Goal: Task Accomplishment & Management: Manage account settings

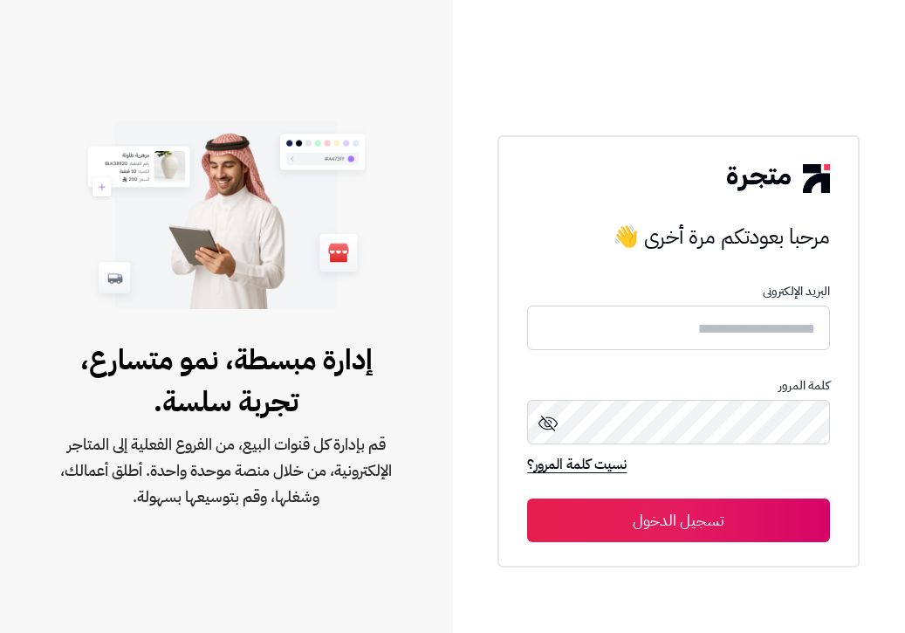
type input "**********"
click at [673, 511] on button "تسجيل الدخول" at bounding box center [678, 520] width 303 height 44
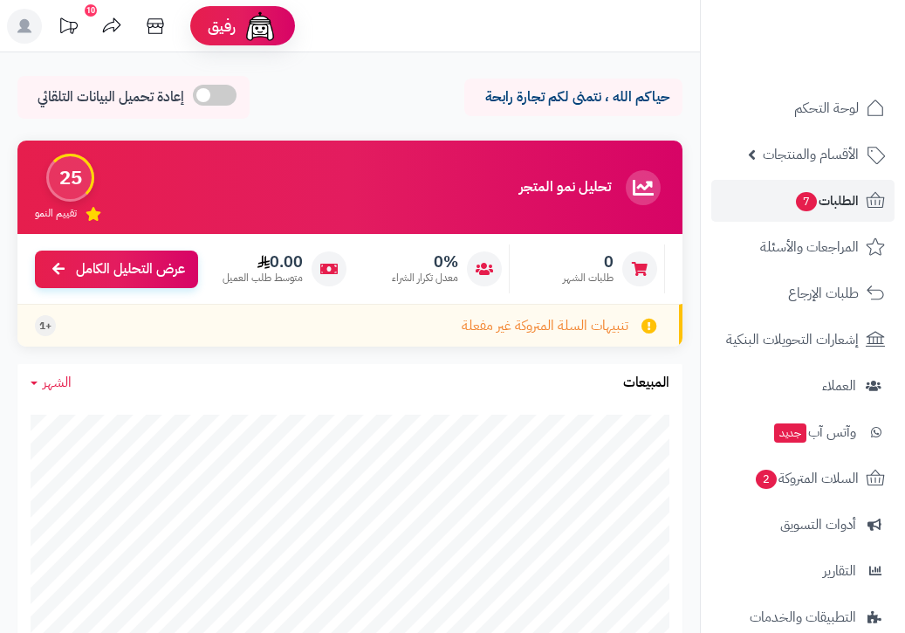
click at [0, 0] on div at bounding box center [0, 0] width 0 height 0
click at [830, 206] on span "الطلبات 7" at bounding box center [826, 200] width 65 height 24
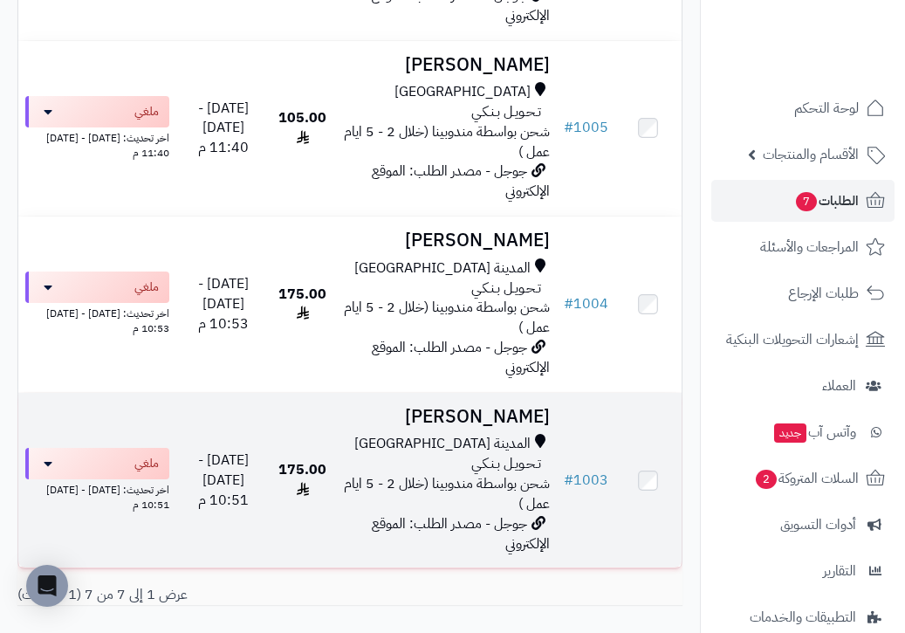
scroll to position [911, 0]
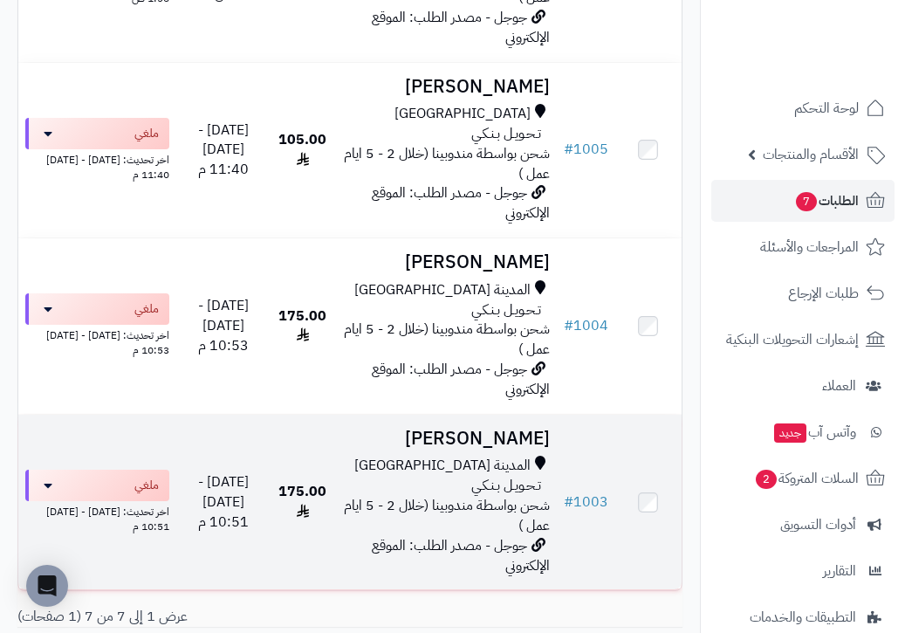
click at [317, 481] on span "175.00" at bounding box center [302, 501] width 48 height 41
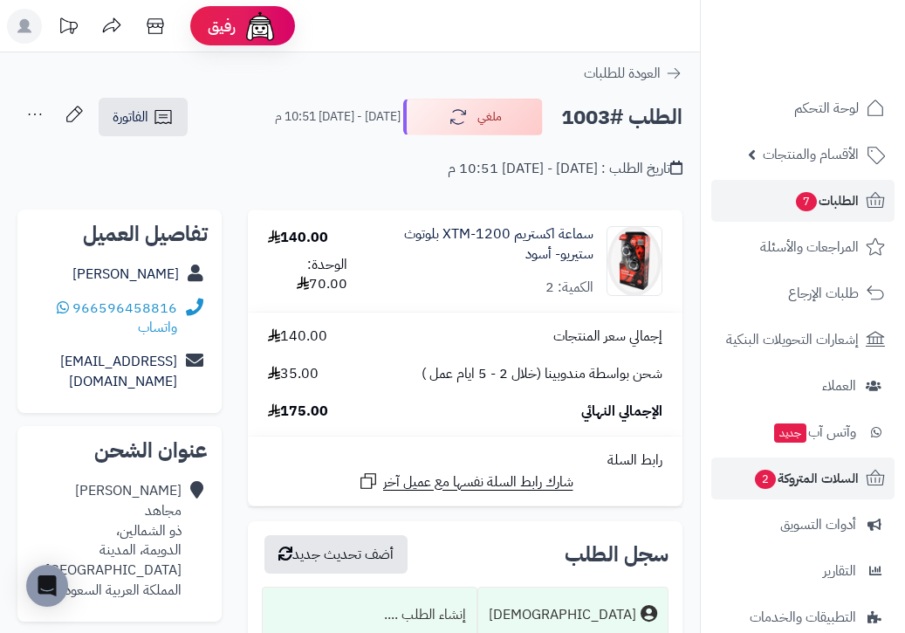
click at [797, 488] on span "السلات المتروكة 2" at bounding box center [806, 478] width 106 height 24
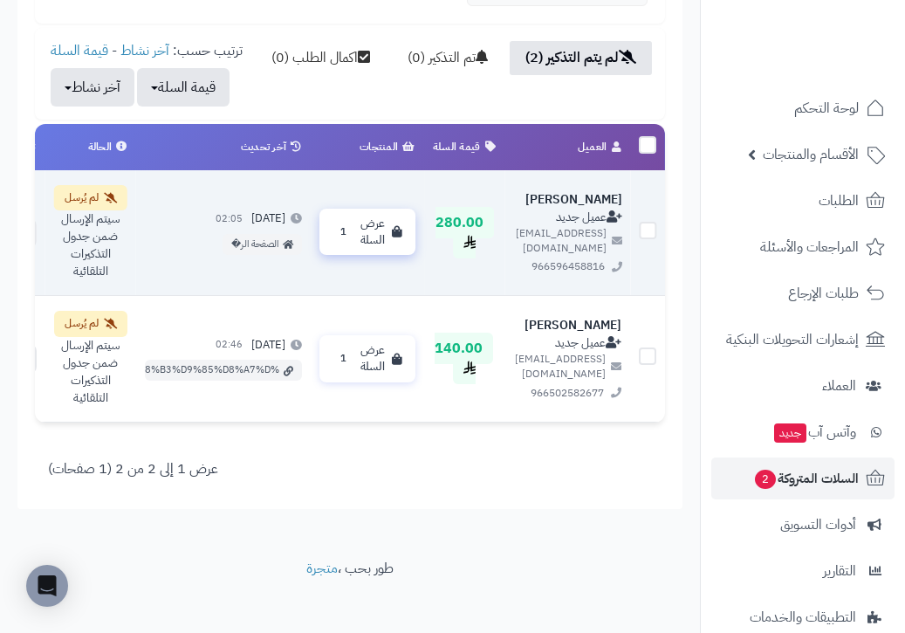
click at [333, 241] on span "1" at bounding box center [343, 231] width 20 height 17
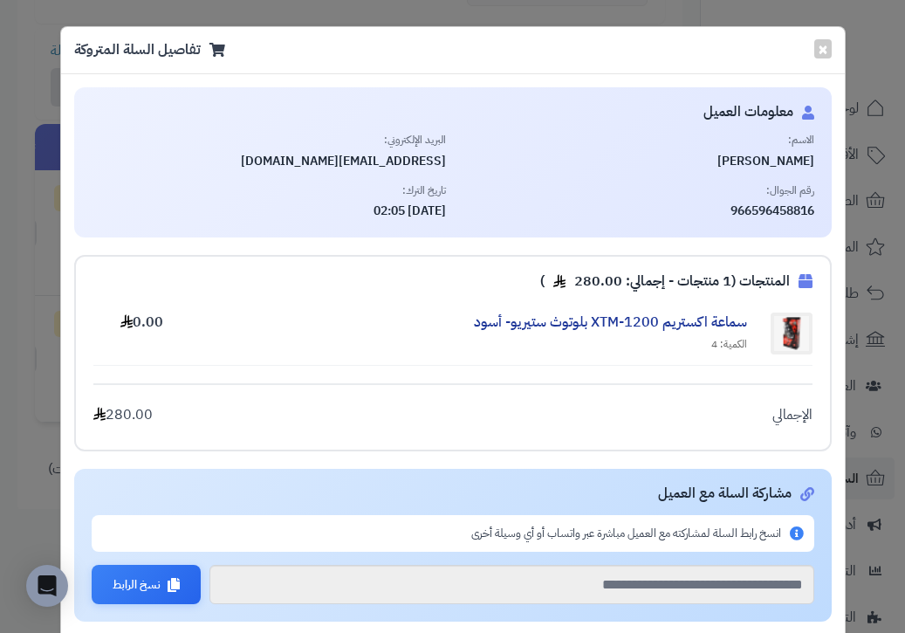
click at [23, 431] on div "**********" at bounding box center [452, 316] width 905 height 633
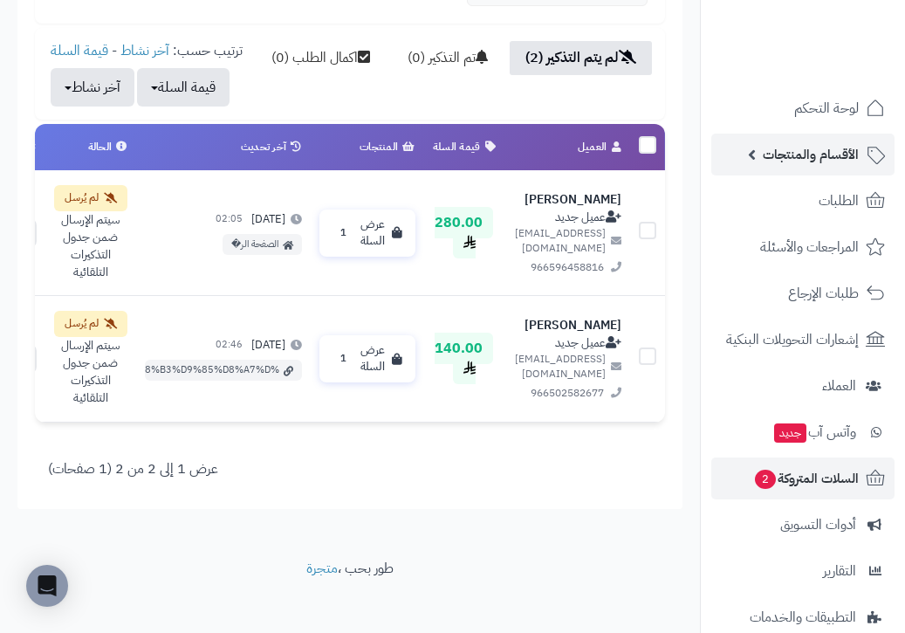
click at [822, 146] on span "الأقسام والمنتجات" at bounding box center [811, 154] width 96 height 24
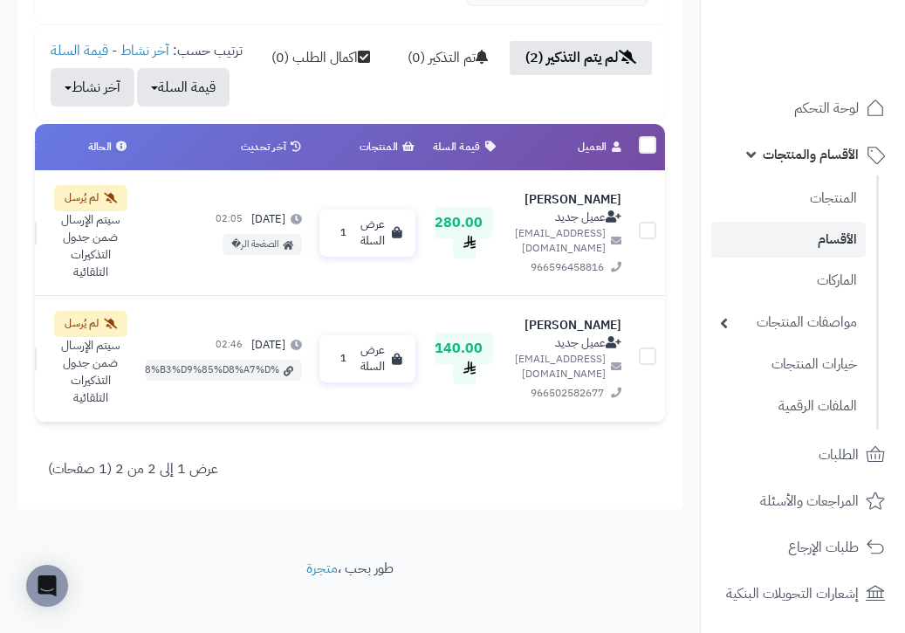
click at [810, 244] on link "الأقسام" at bounding box center [788, 240] width 154 height 36
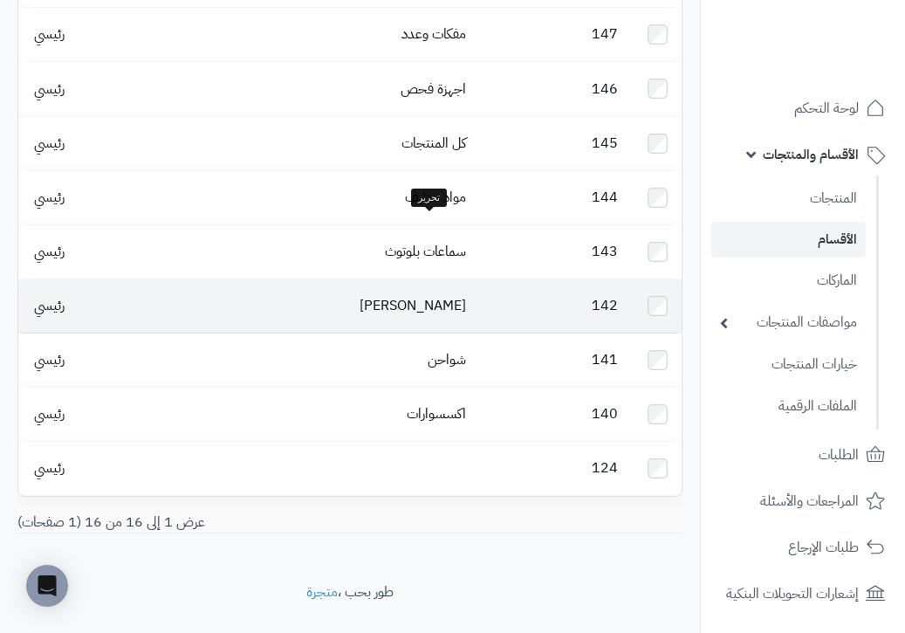
scroll to position [555, 0]
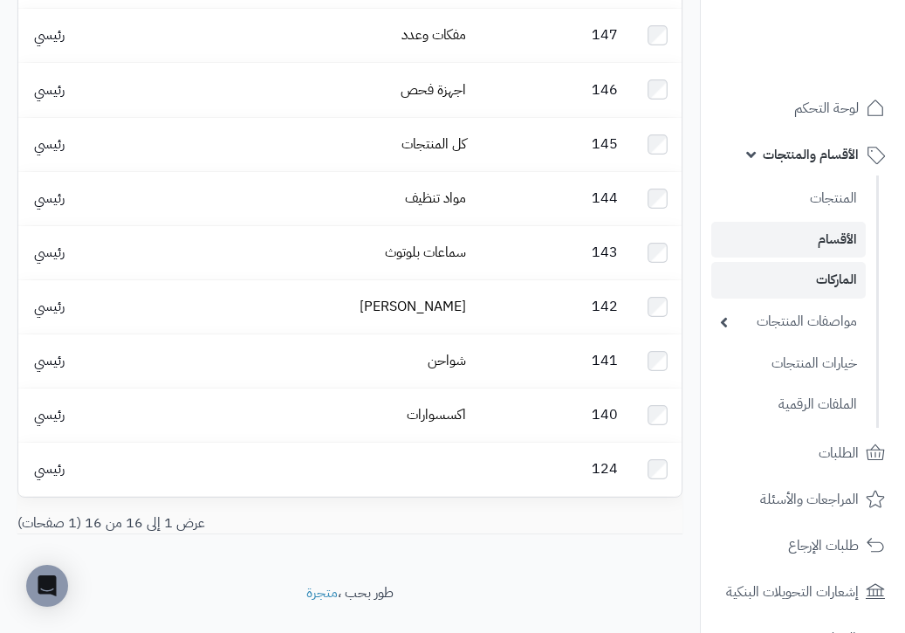
click at [818, 279] on link "الماركات" at bounding box center [788, 280] width 154 height 36
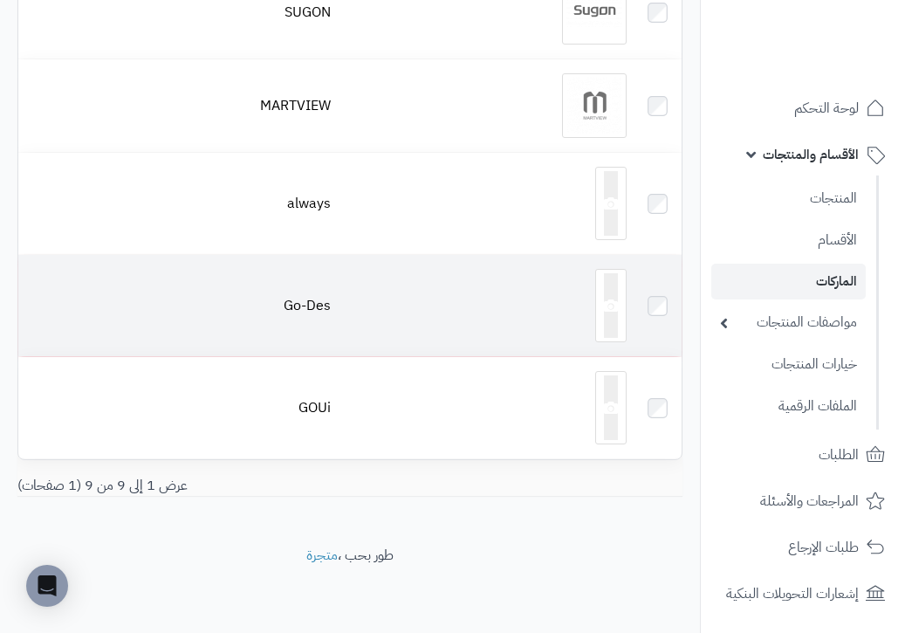
scroll to position [594, 0]
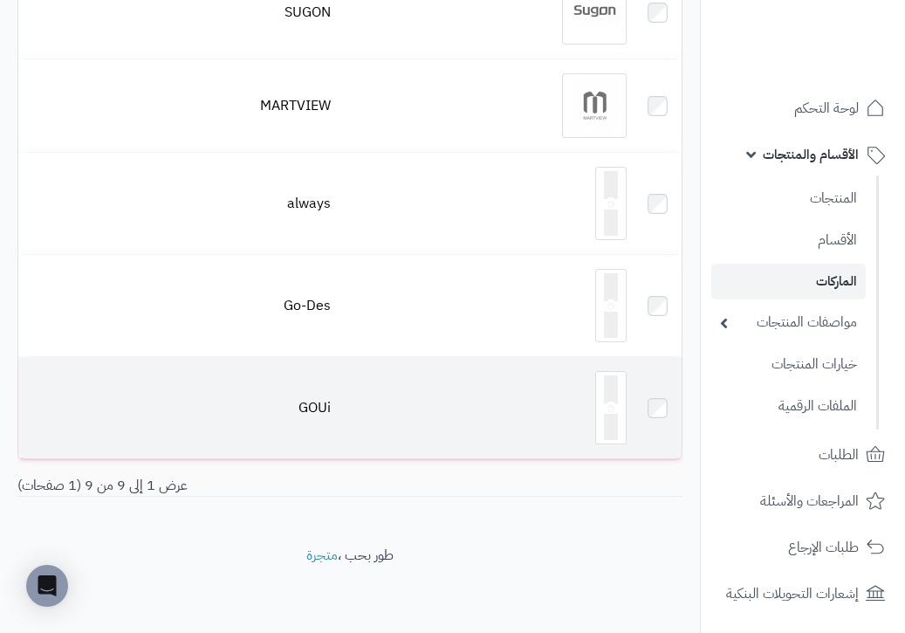
click at [564, 413] on div at bounding box center [486, 407] width 282 height 73
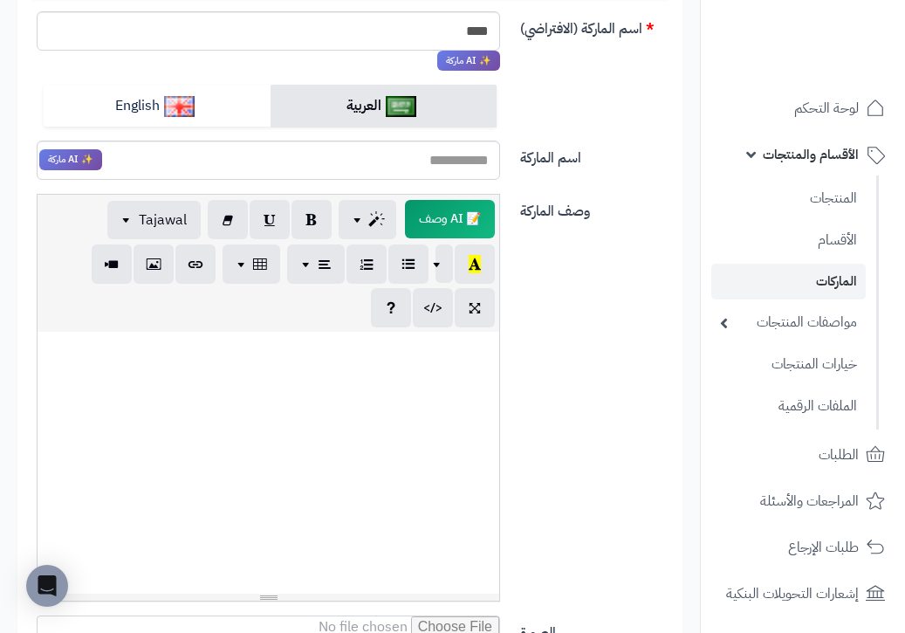
scroll to position [242, 0]
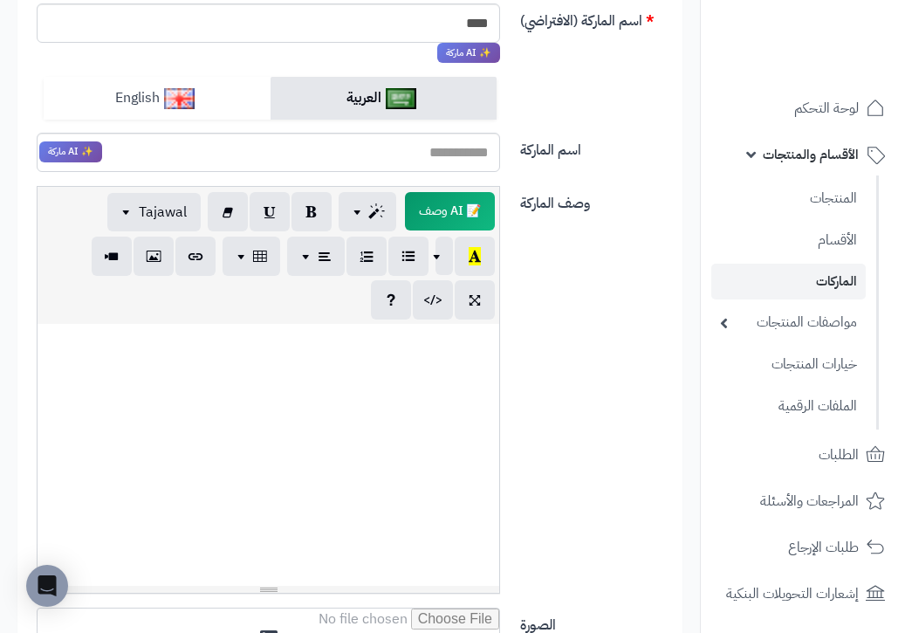
click at [208, 106] on link "English" at bounding box center [157, 98] width 227 height 43
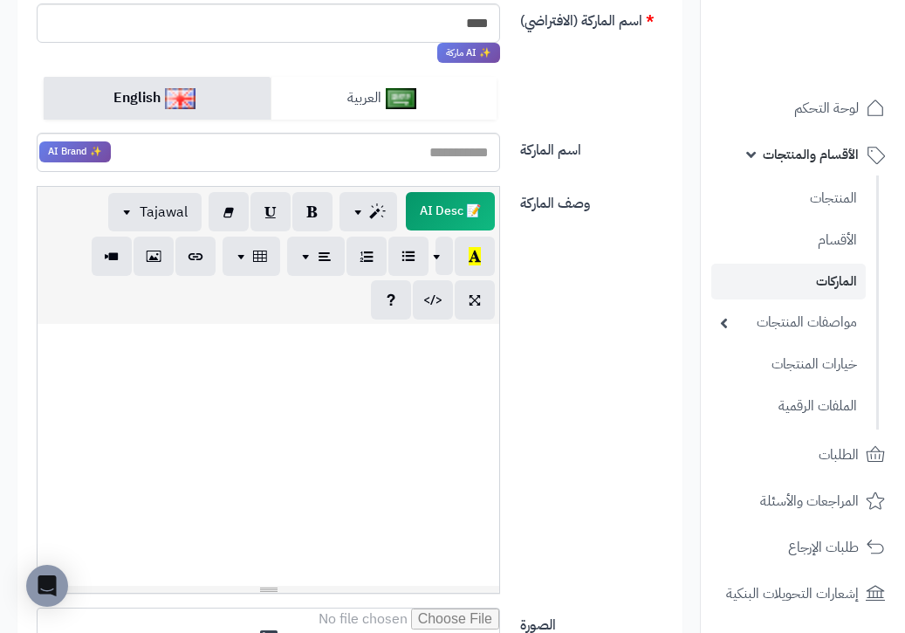
click at [349, 91] on link "العربية" at bounding box center [383, 98] width 227 height 43
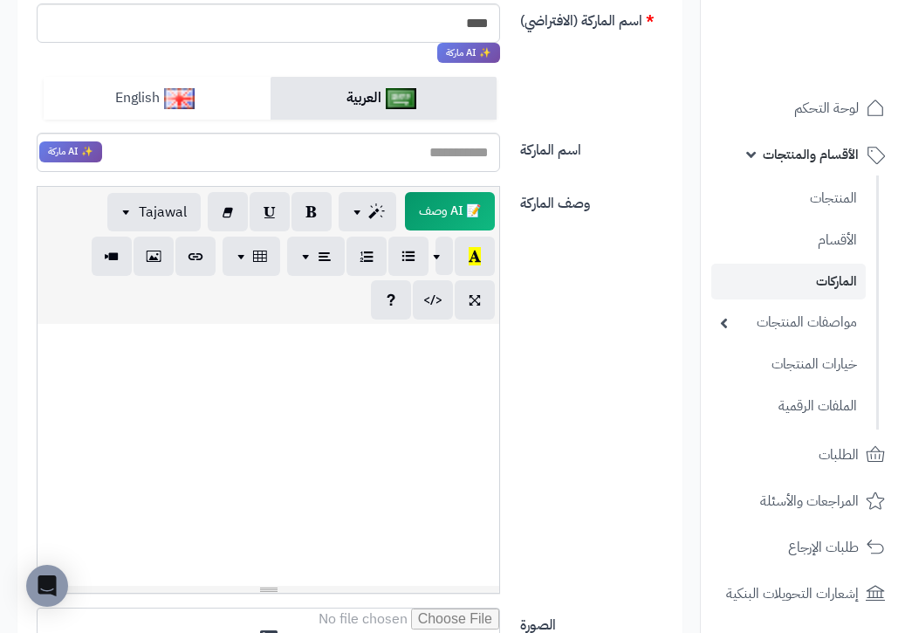
click at [209, 94] on link "English" at bounding box center [157, 98] width 227 height 43
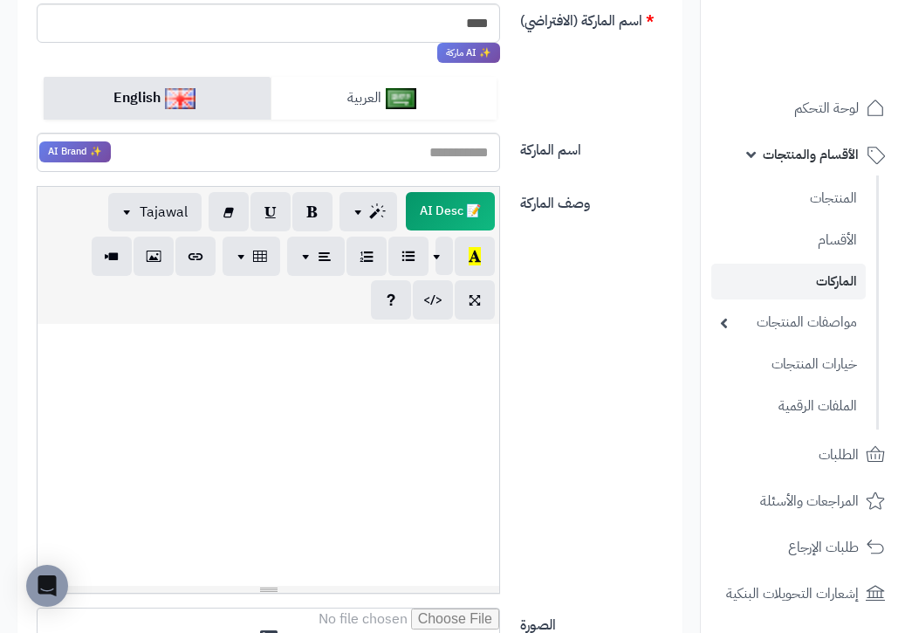
click at [351, 93] on link "العربية" at bounding box center [383, 98] width 227 height 43
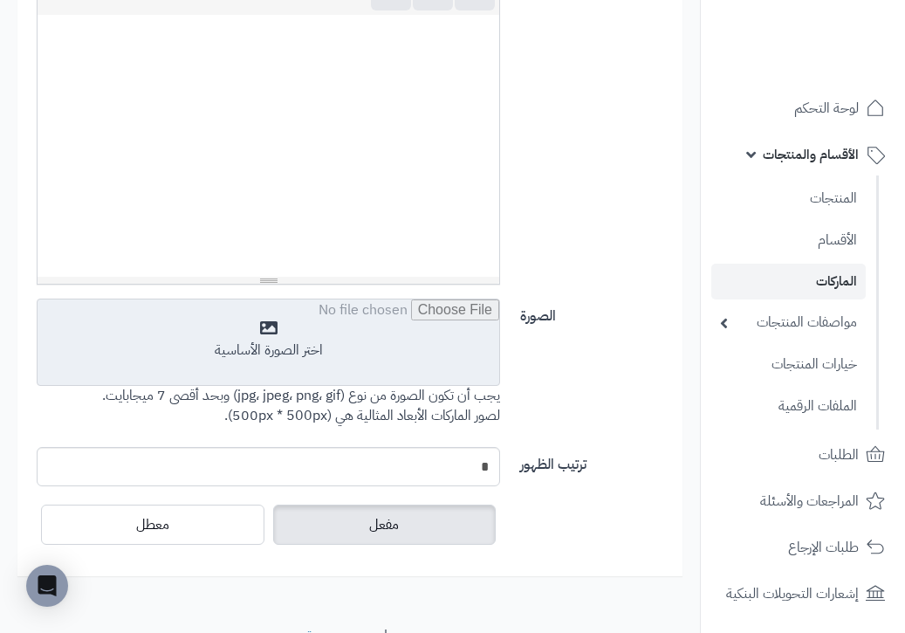
scroll to position [526, 0]
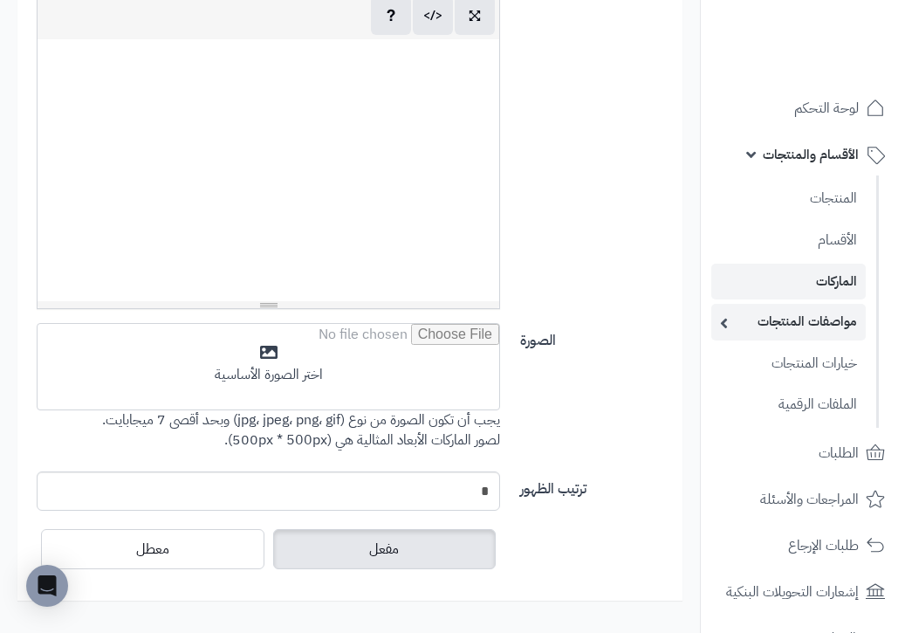
click at [802, 325] on link "مواصفات المنتجات" at bounding box center [788, 322] width 154 height 36
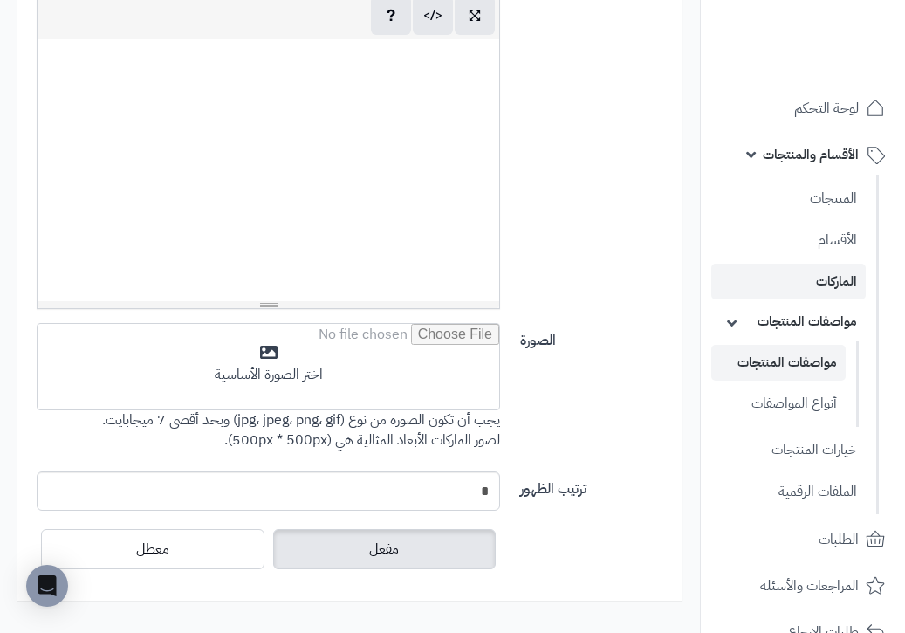
click at [800, 357] on link "مواصفات المنتجات" at bounding box center [778, 363] width 134 height 36
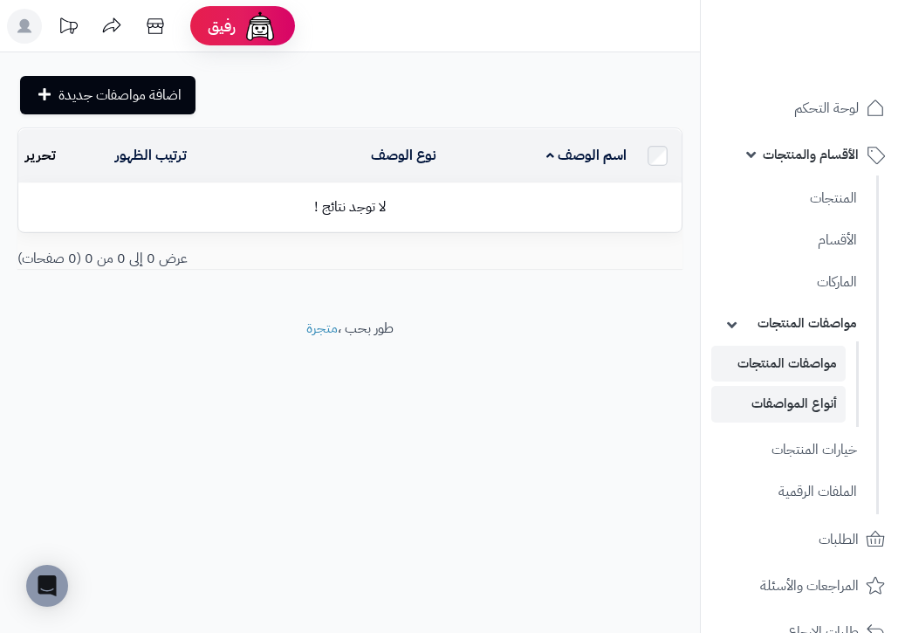
click at [784, 398] on link "أنواع المواصفات" at bounding box center [778, 404] width 134 height 36
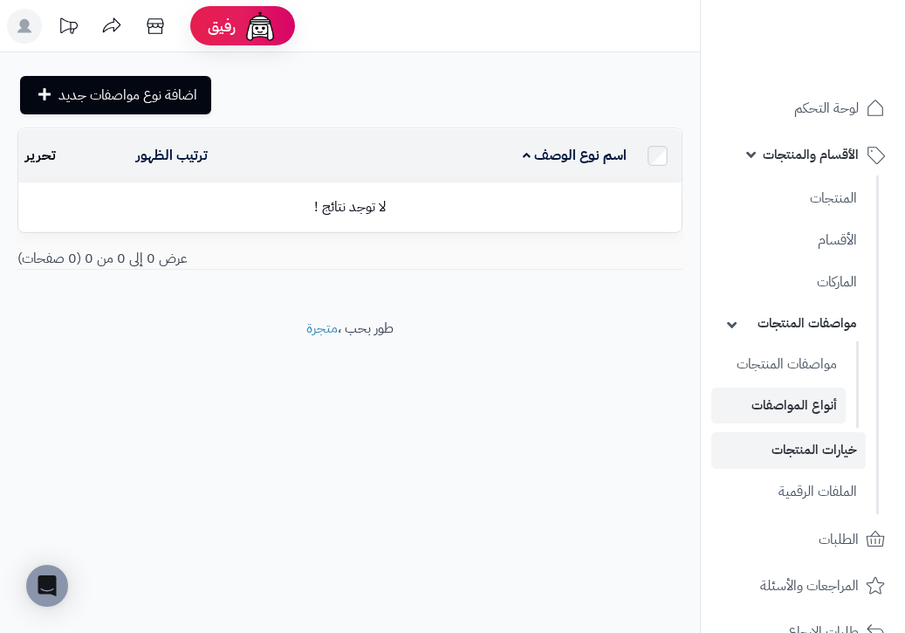
click at [780, 442] on link "خيارات المنتجات" at bounding box center [788, 450] width 154 height 36
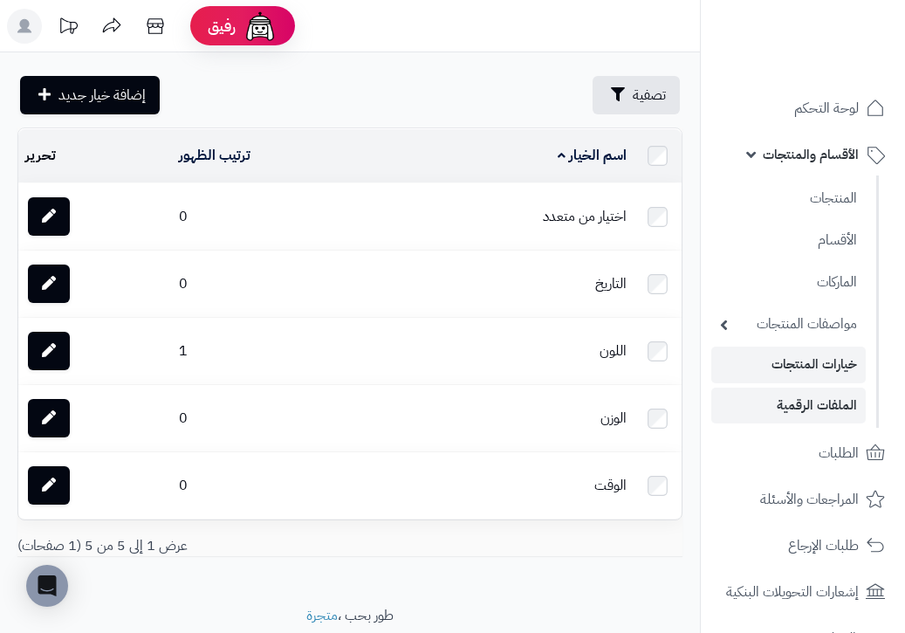
click at [804, 394] on link "الملفات الرقمية" at bounding box center [788, 405] width 154 height 36
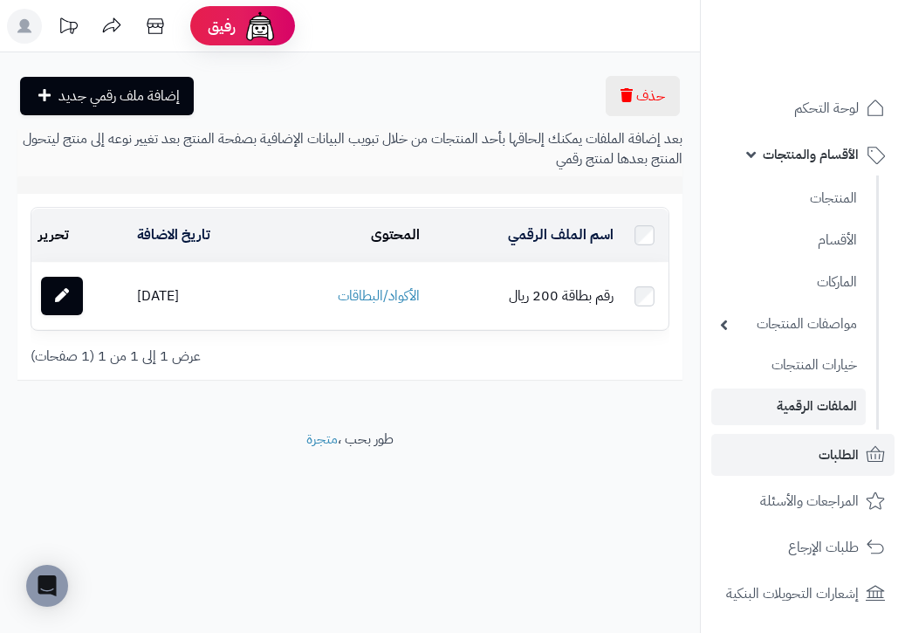
click at [831, 462] on link "الطلبات" at bounding box center [802, 455] width 183 height 42
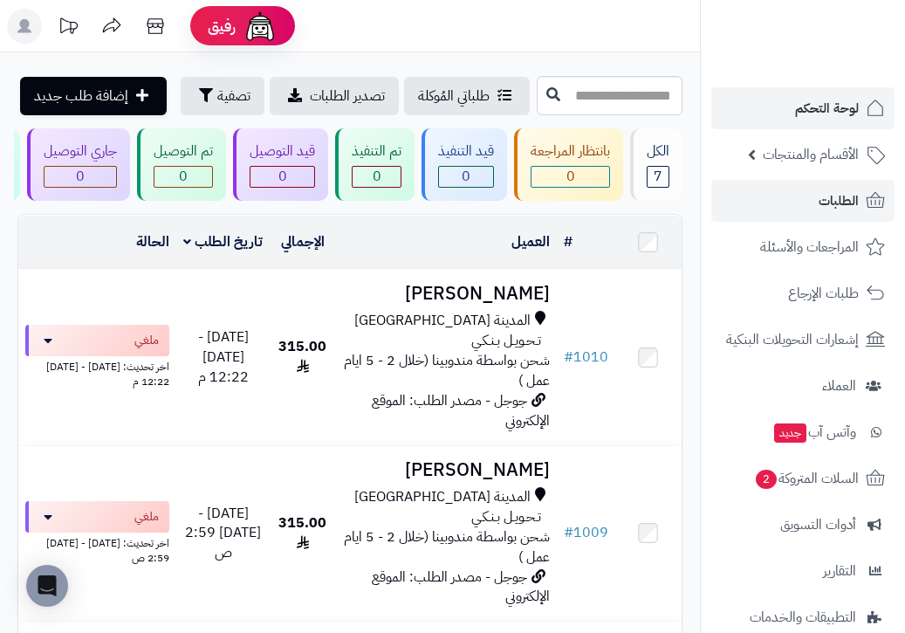
click at [832, 107] on span "لوحة التحكم" at bounding box center [827, 108] width 64 height 24
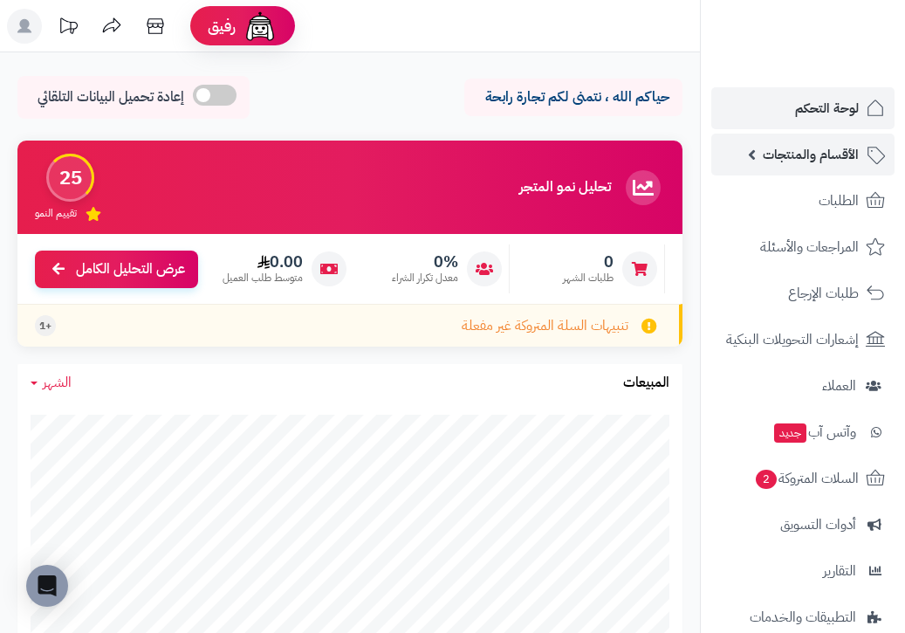
click at [835, 157] on span "الأقسام والمنتجات" at bounding box center [811, 154] width 96 height 24
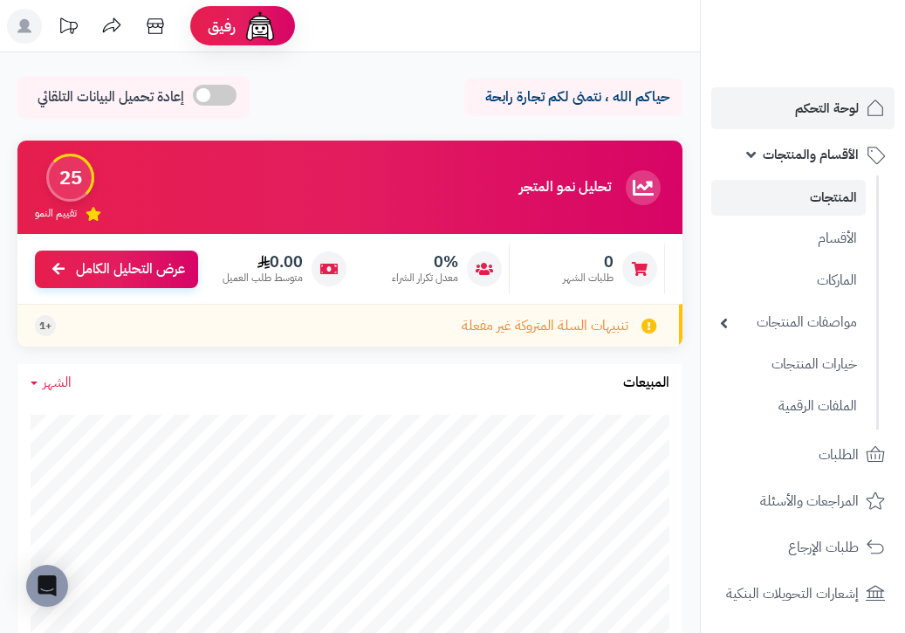
click at [832, 197] on link "المنتجات" at bounding box center [788, 198] width 154 height 36
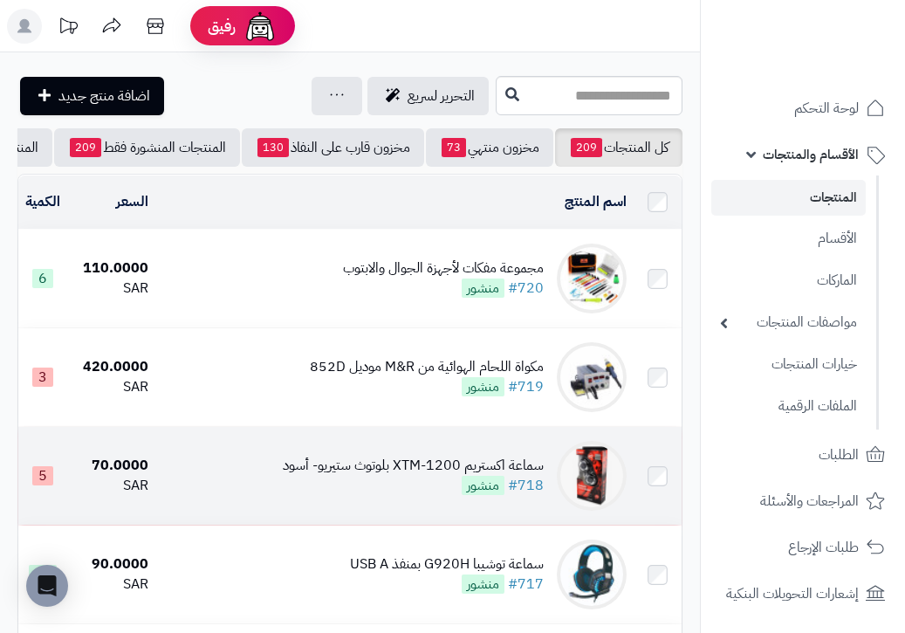
click at [215, 488] on td "سماعة اكستريم XTM-1200 بلوتوث ستيريو- أسود #718 منشور" at bounding box center [394, 476] width 478 height 98
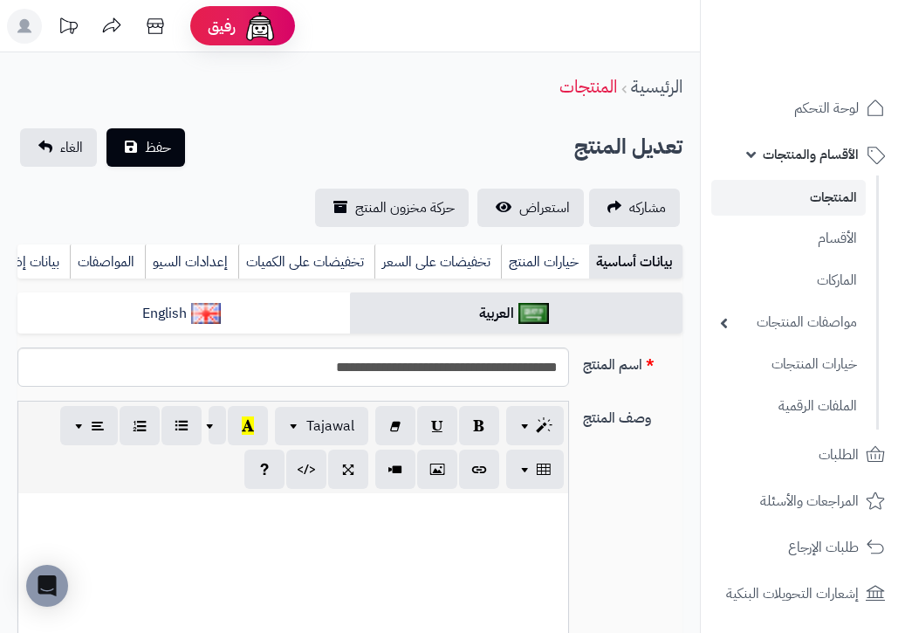
select select
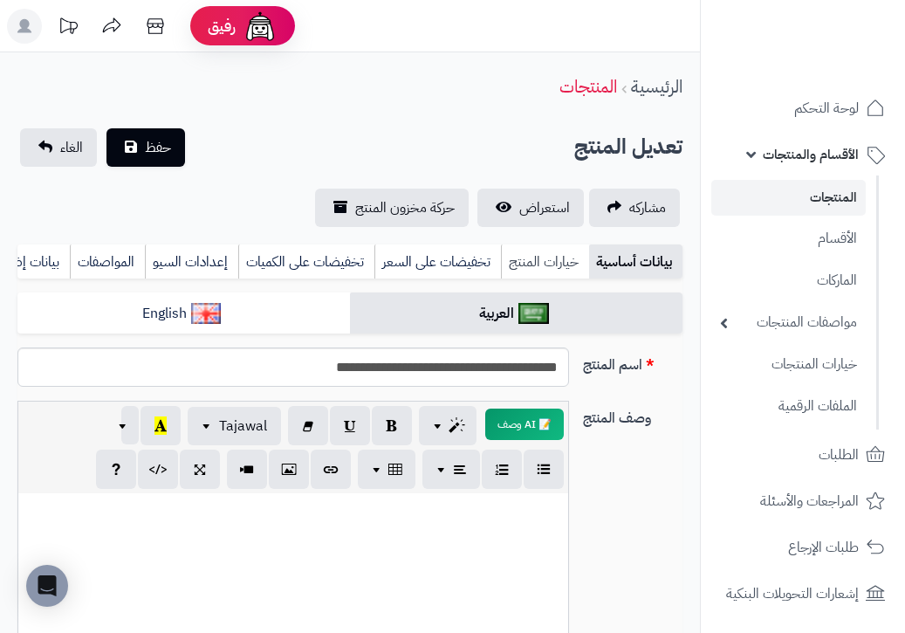
click at [551, 261] on link "خيارات المنتج" at bounding box center [545, 261] width 88 height 35
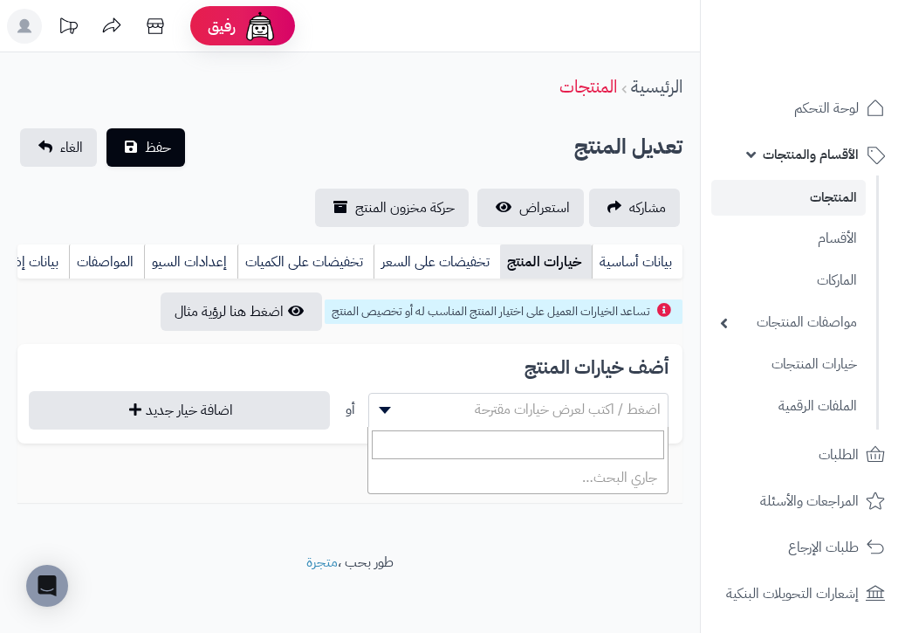
click at [386, 409] on b at bounding box center [385, 410] width 12 height 7
click at [245, 367] on h3 "أضف خيارات المنتج" at bounding box center [349, 368] width 637 height 20
click at [473, 270] on link "تخفيضات على السعر" at bounding box center [436, 261] width 127 height 35
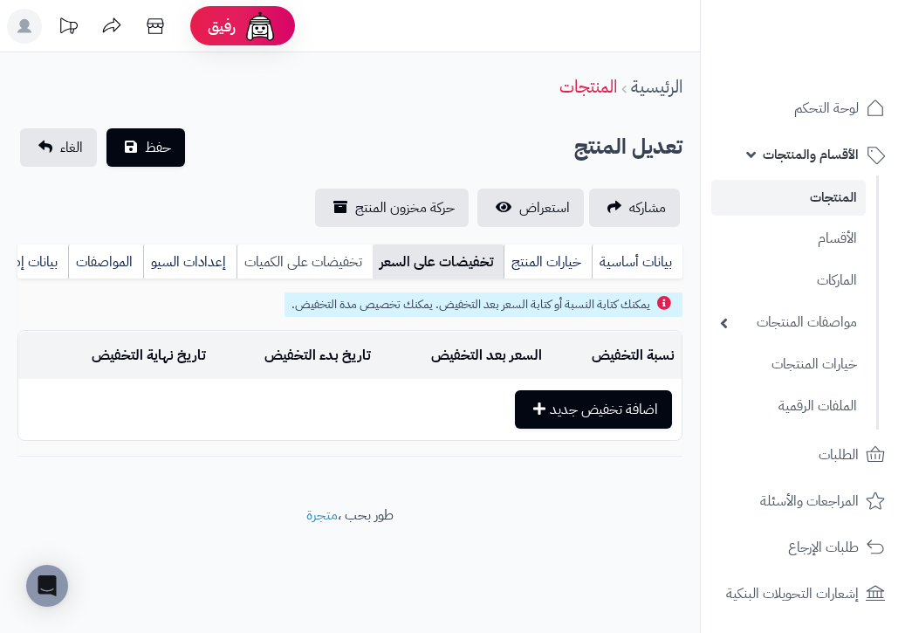
click at [340, 265] on link "تخفيضات على الكميات" at bounding box center [304, 261] width 136 height 35
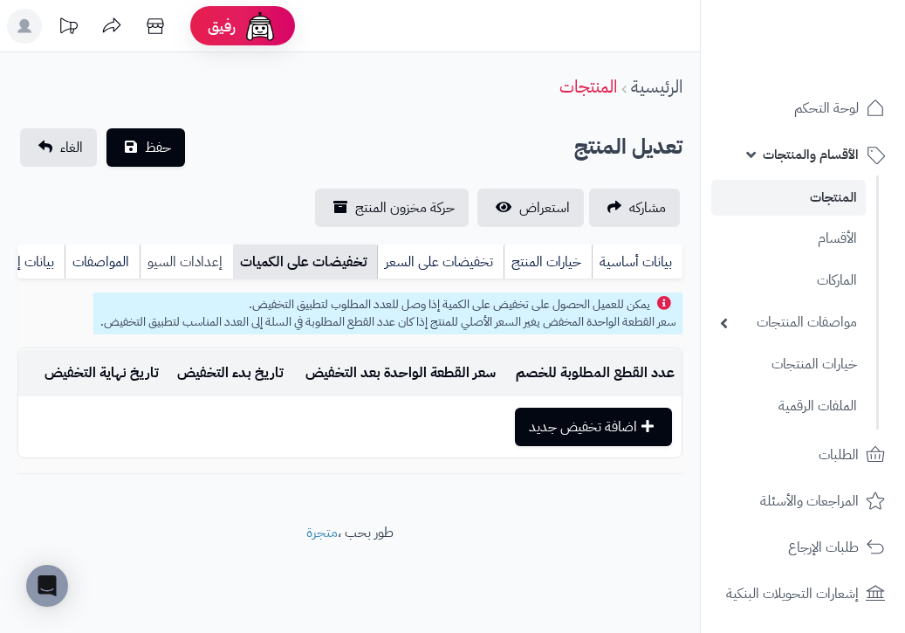
click at [211, 257] on link "إعدادات السيو" at bounding box center [186, 261] width 93 height 35
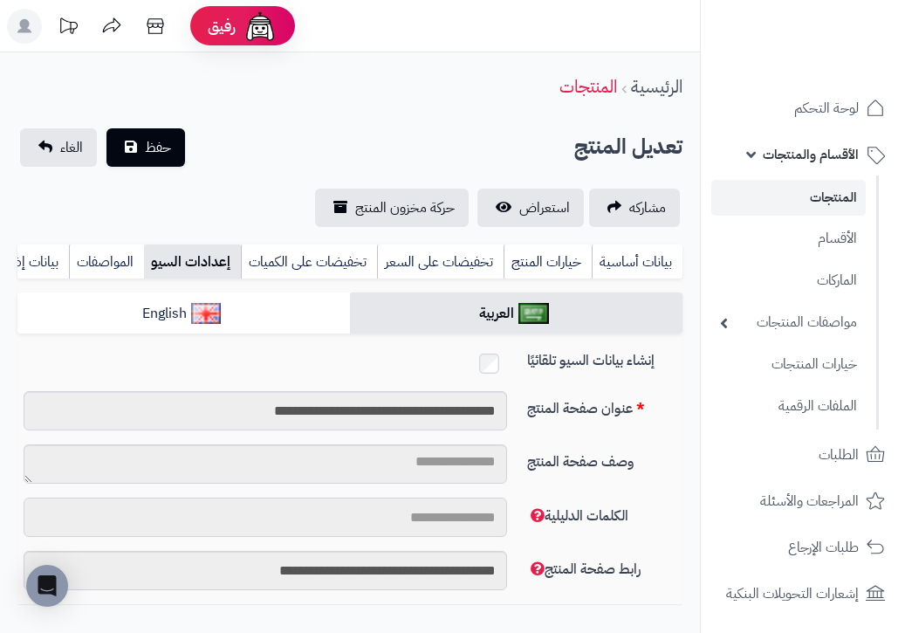
click at [359, 517] on input "الكلمات الدليلية" at bounding box center [265, 516] width 483 height 39
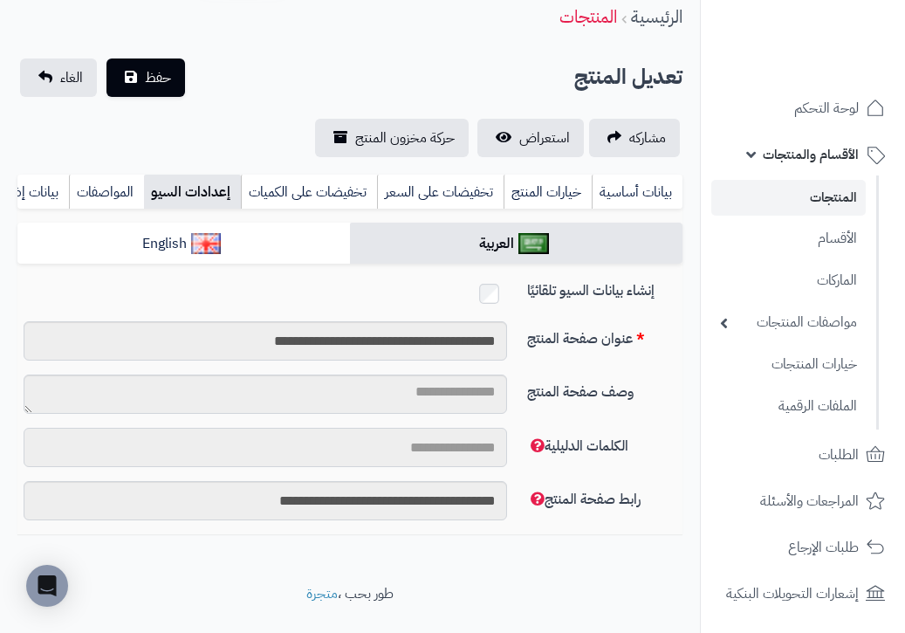
scroll to position [67, 0]
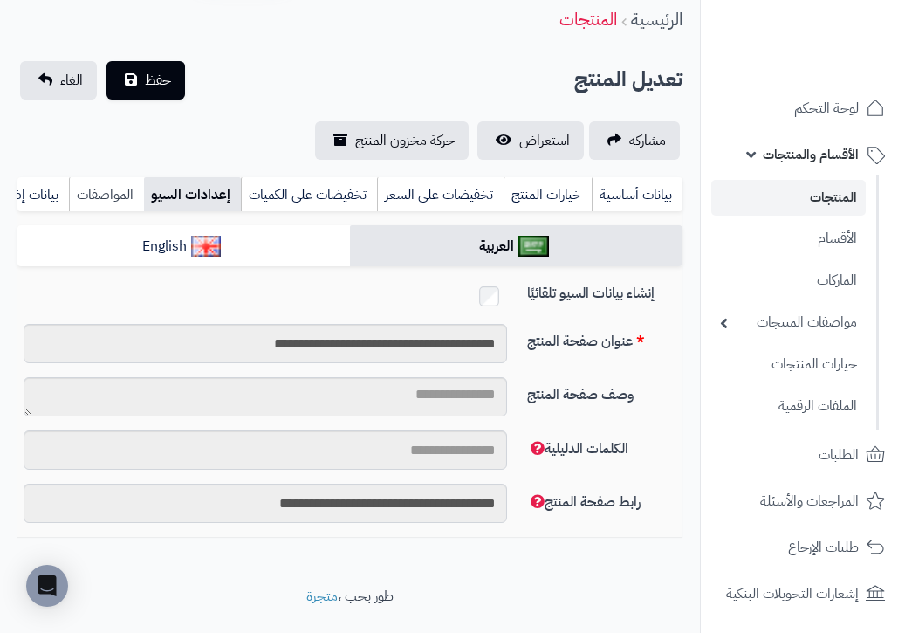
click at [108, 198] on link "المواصفات" at bounding box center [106, 194] width 75 height 35
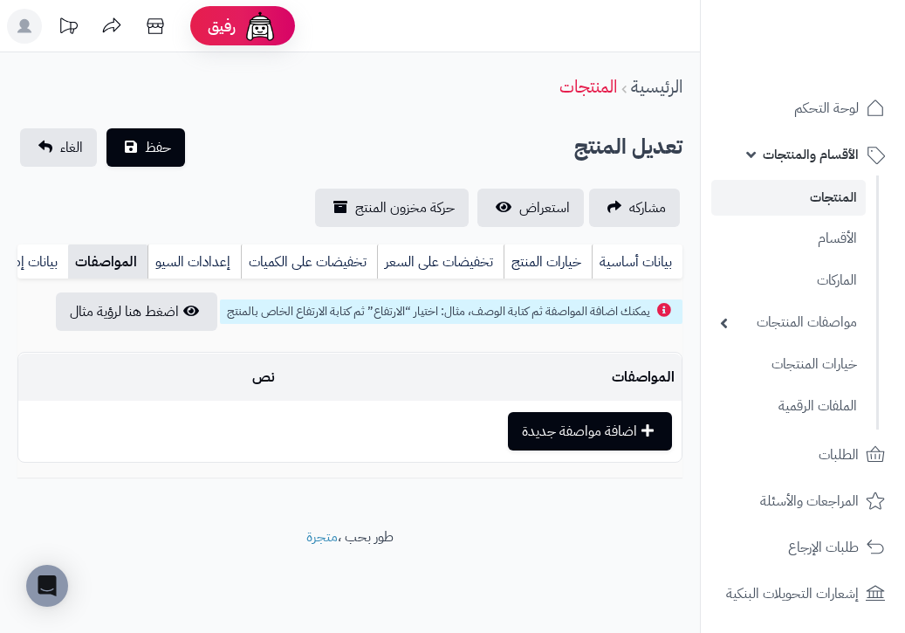
scroll to position [0, -83]
click at [68, 256] on link "بيانات إضافية" at bounding box center [24, 261] width 87 height 35
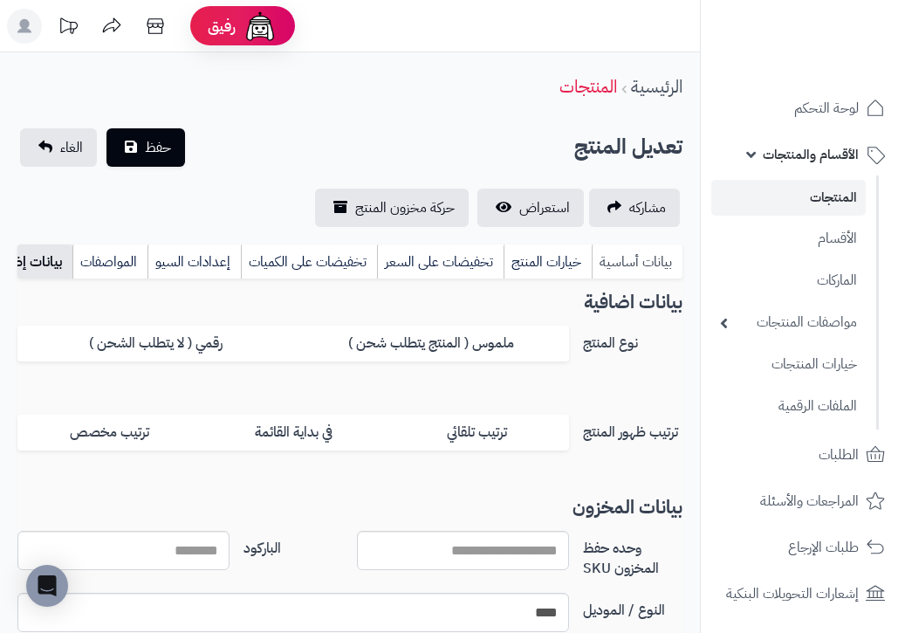
scroll to position [0, 0]
click at [658, 257] on link "بيانات أساسية" at bounding box center [637, 261] width 91 height 35
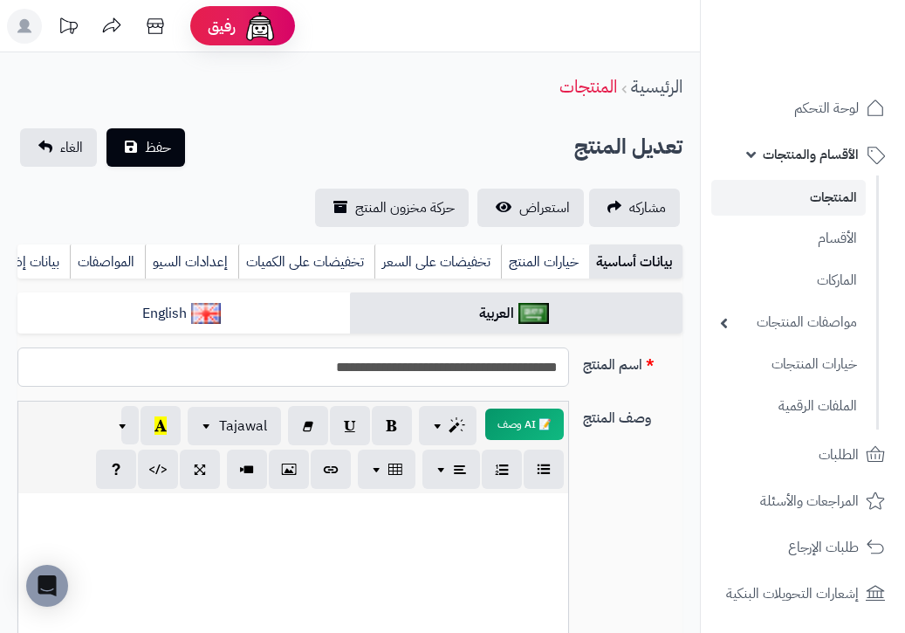
click at [289, 370] on input "**********" at bounding box center [292, 366] width 551 height 39
click at [767, 203] on link "المنتجات" at bounding box center [788, 198] width 154 height 36
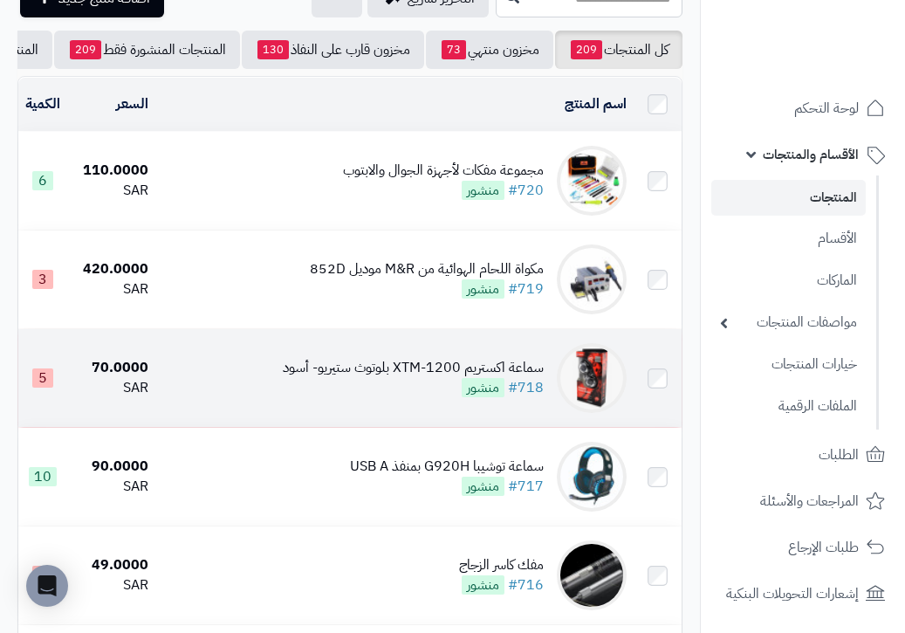
scroll to position [99, 0]
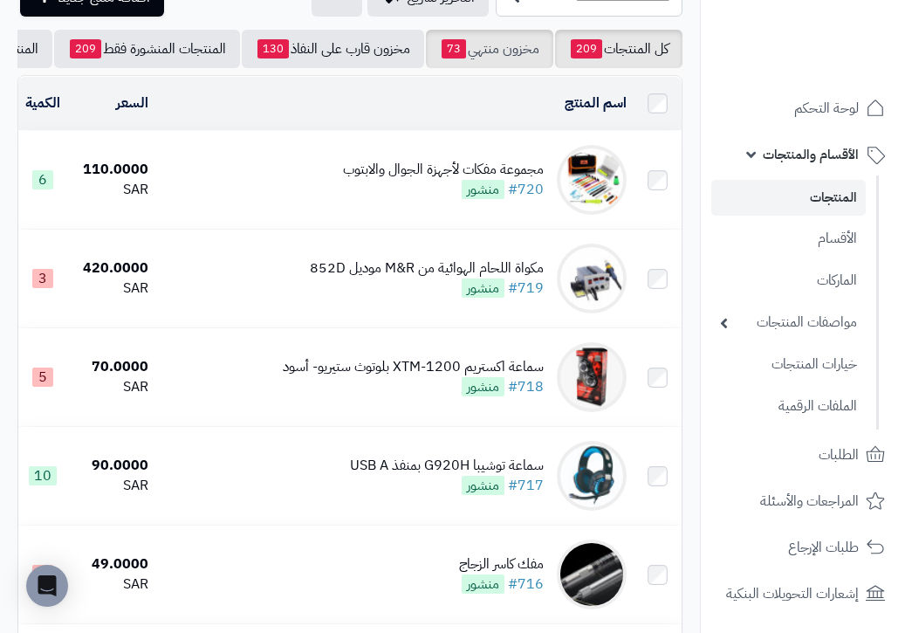
click at [481, 48] on link "مخزون منتهي 73" at bounding box center [489, 49] width 127 height 38
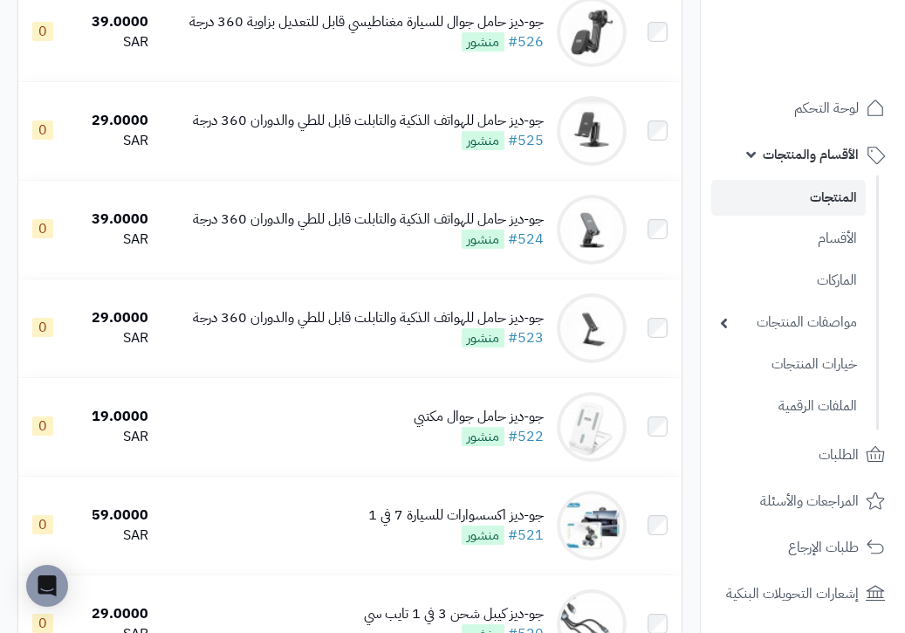
scroll to position [6002, 0]
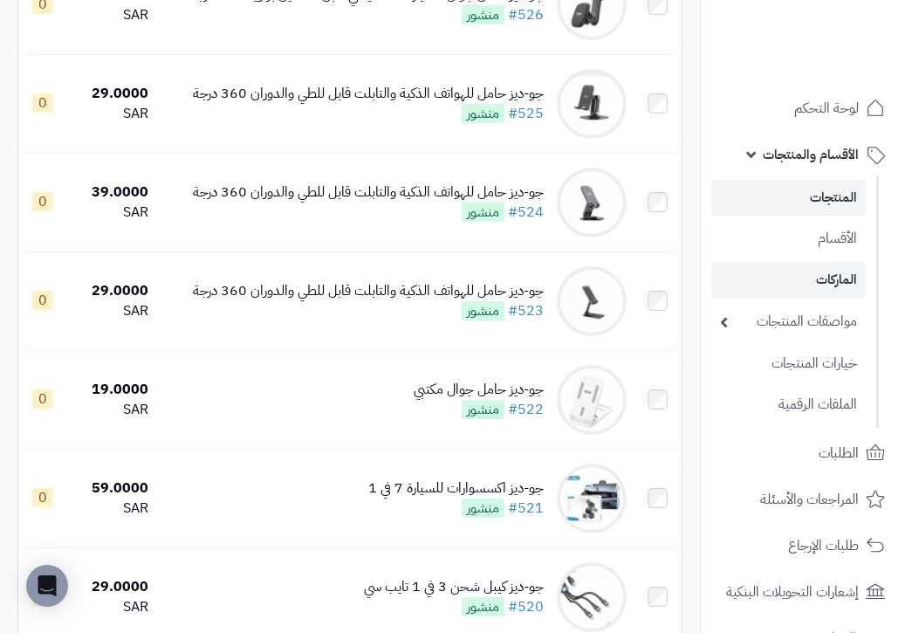
click at [822, 277] on link "الماركات" at bounding box center [788, 280] width 154 height 36
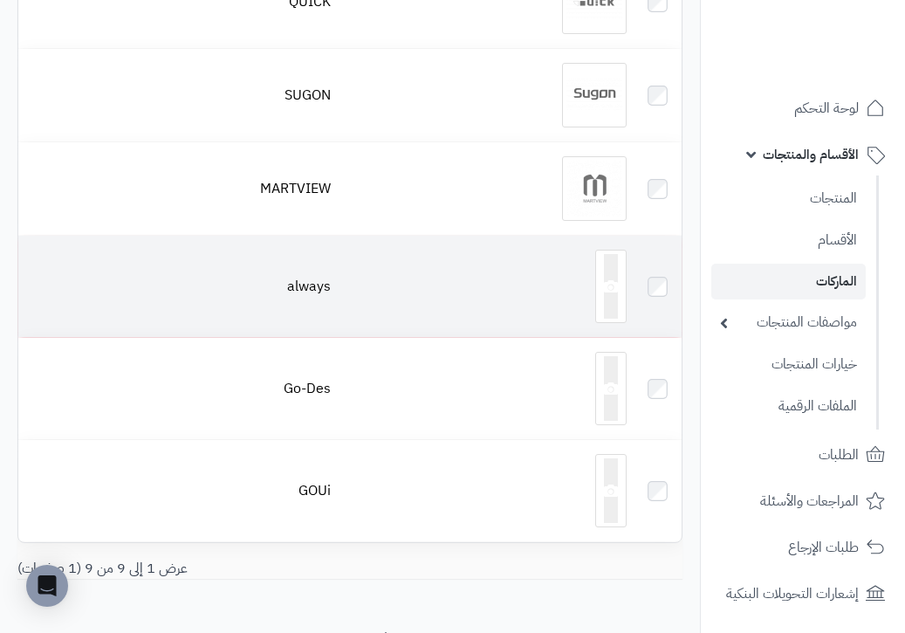
scroll to position [517, 0]
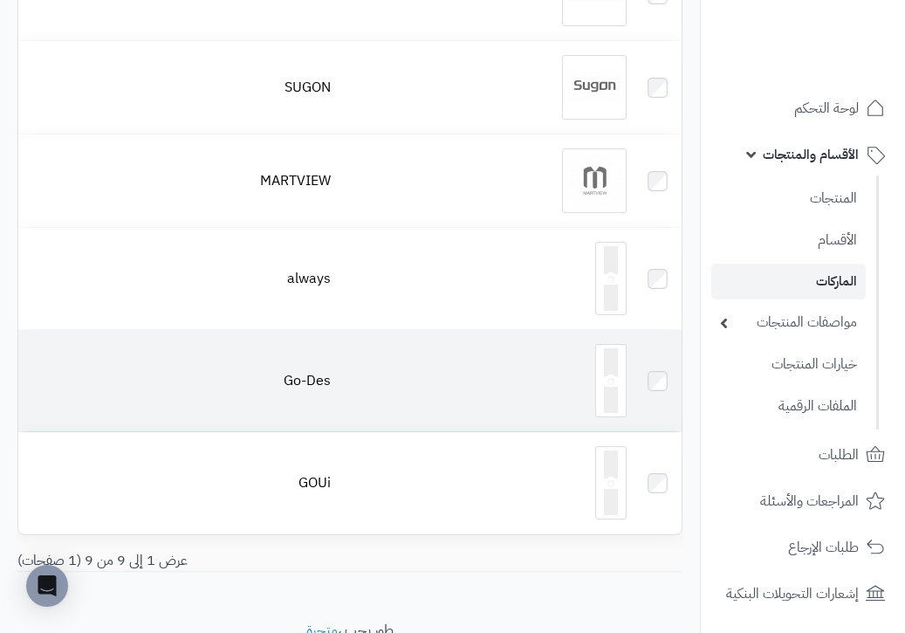
click at [551, 396] on div at bounding box center [486, 380] width 282 height 73
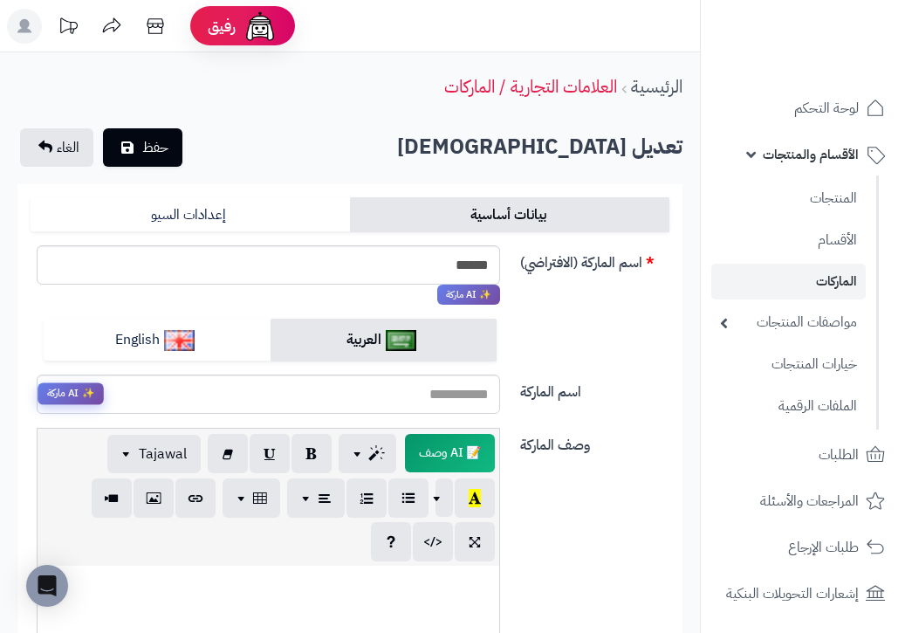
click at [59, 394] on span "✨ AI ماركة" at bounding box center [71, 394] width 66 height 22
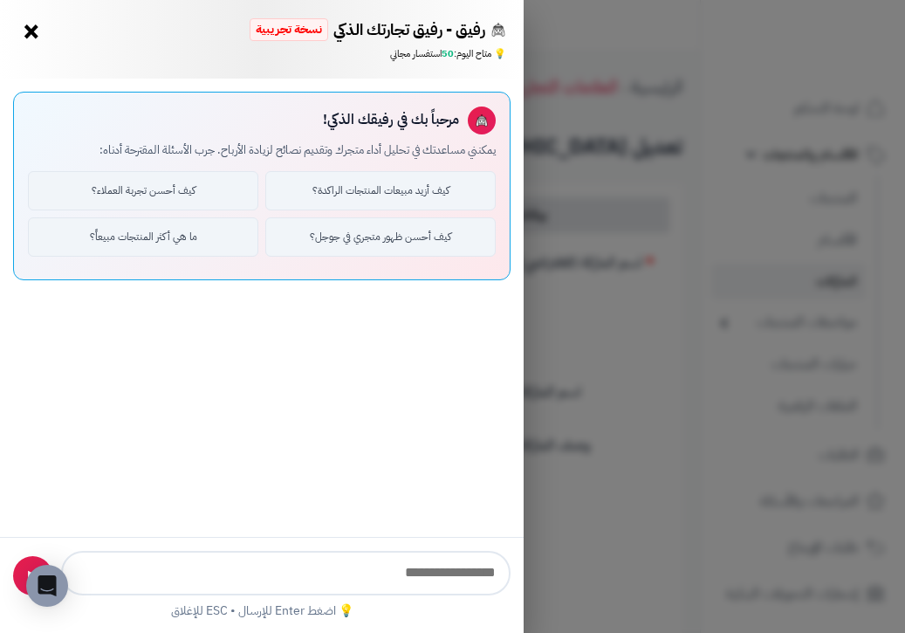
type input "**********"
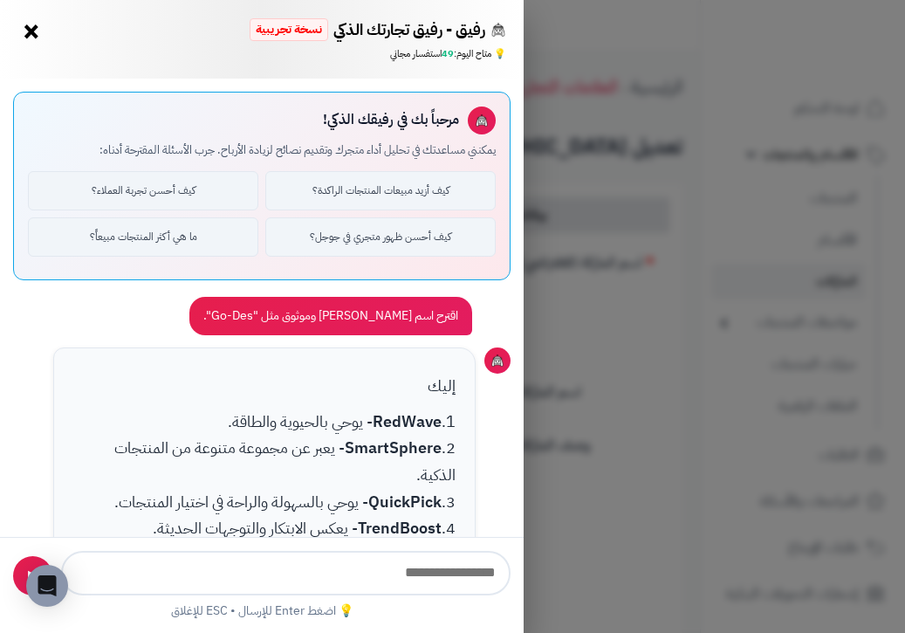
scroll to position [301, 0]
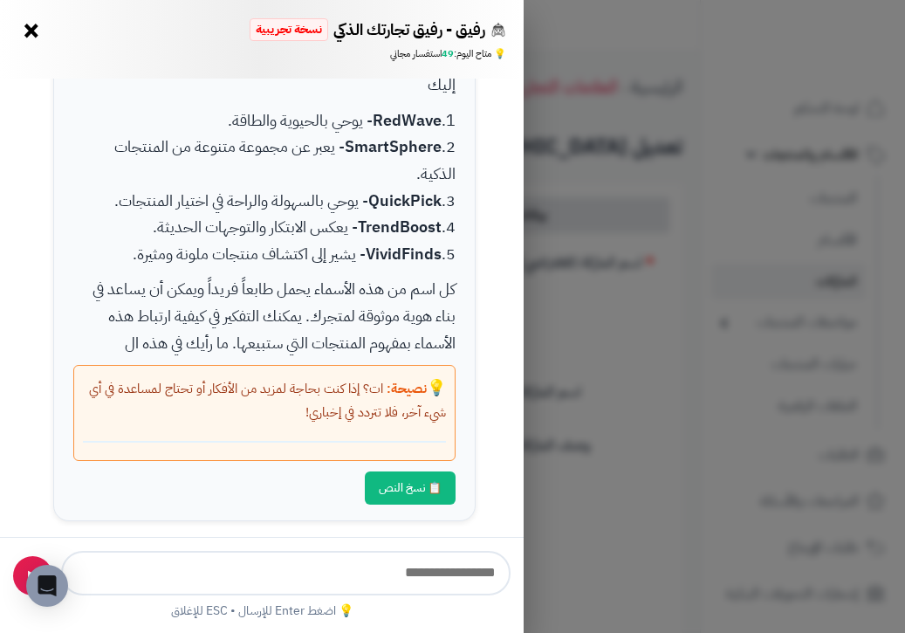
click at [21, 34] on button "×" at bounding box center [31, 31] width 28 height 28
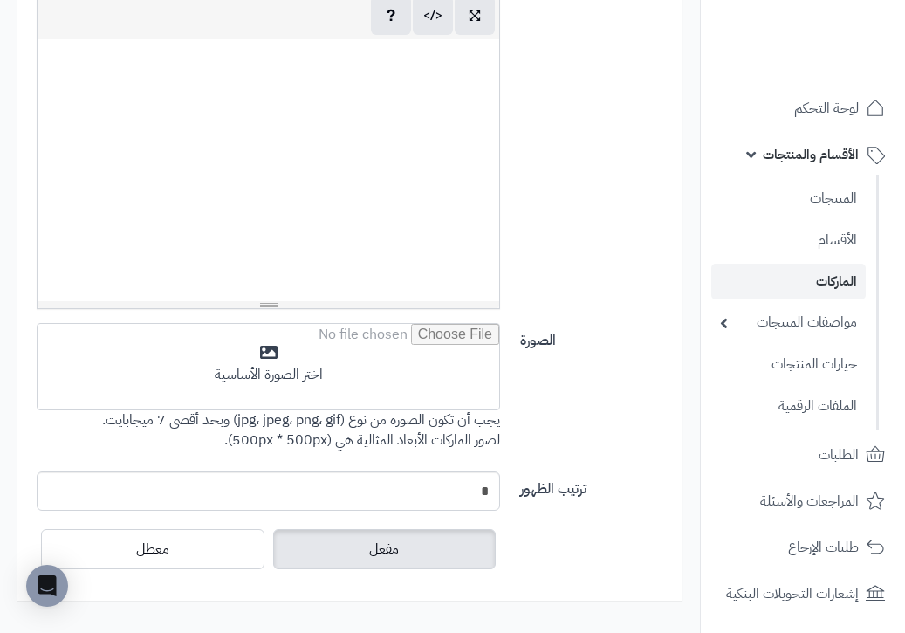
scroll to position [524, 0]
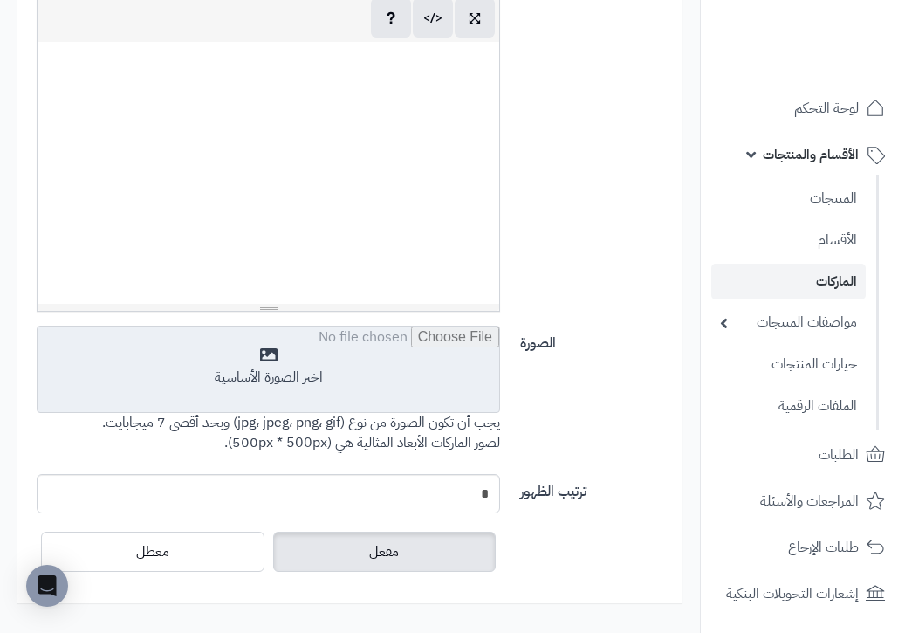
click at [288, 366] on input "file" at bounding box center [269, 369] width 462 height 87
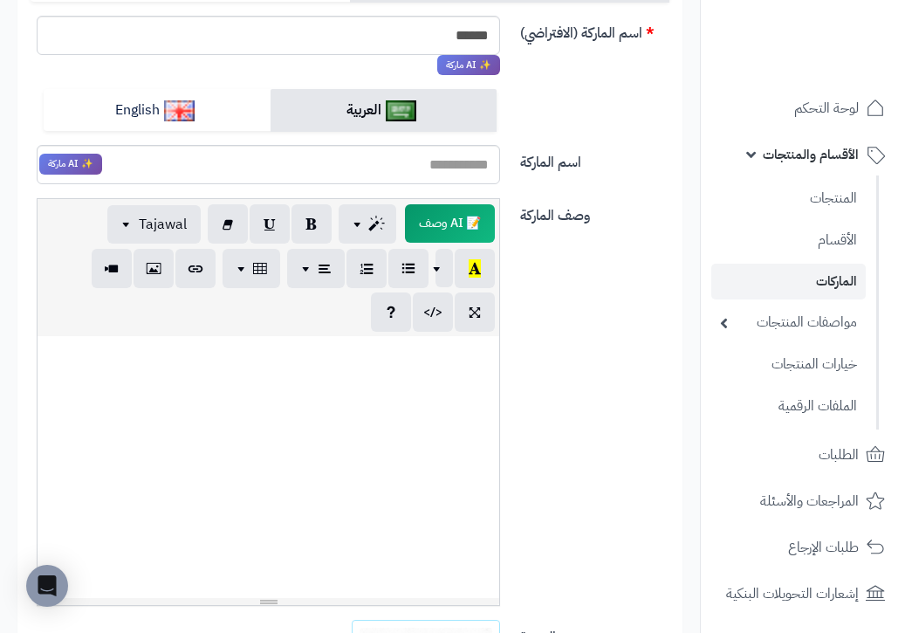
scroll to position [227, 0]
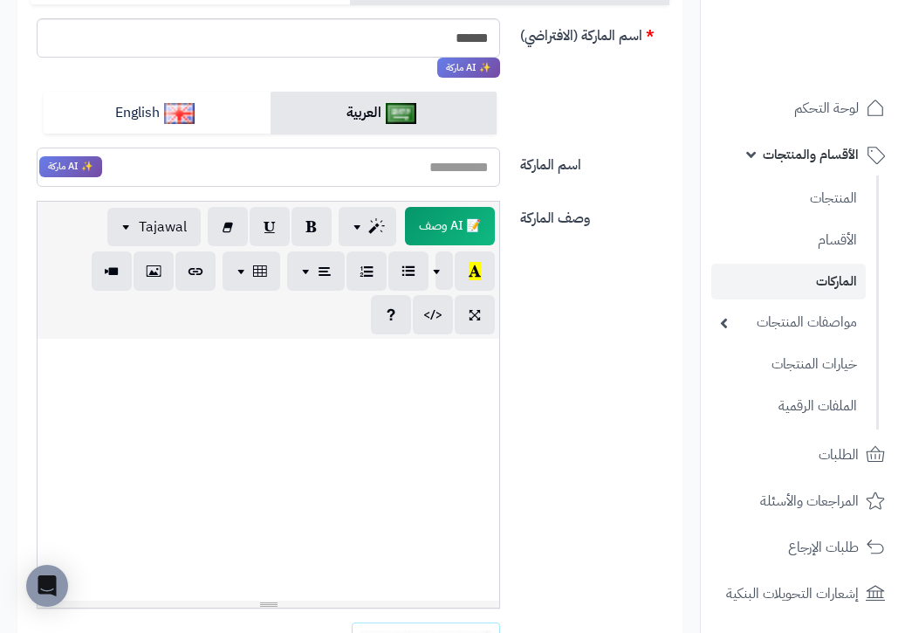
click at [412, 170] on input "اسم الماركة" at bounding box center [268, 166] width 463 height 39
type input "*"
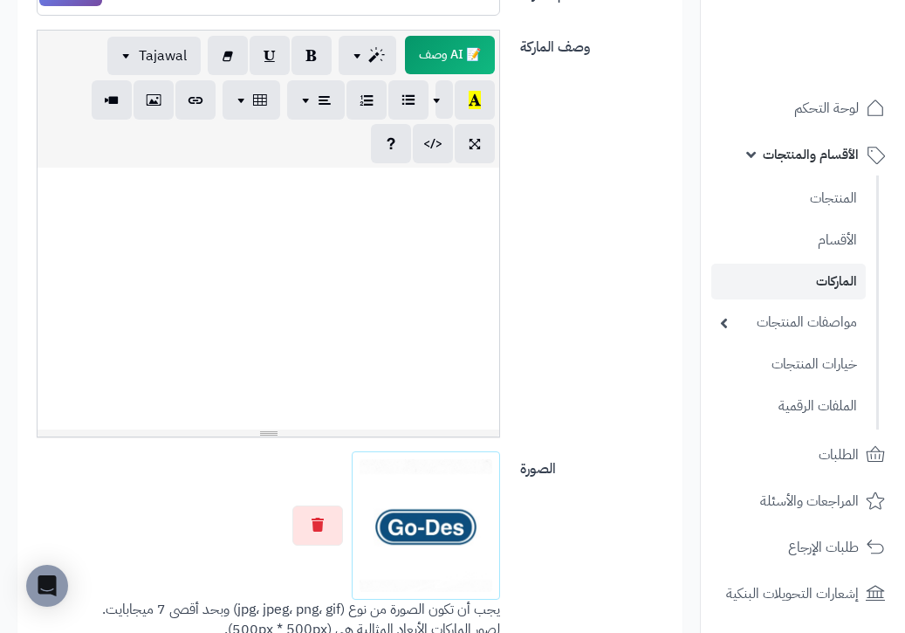
scroll to position [430, 0]
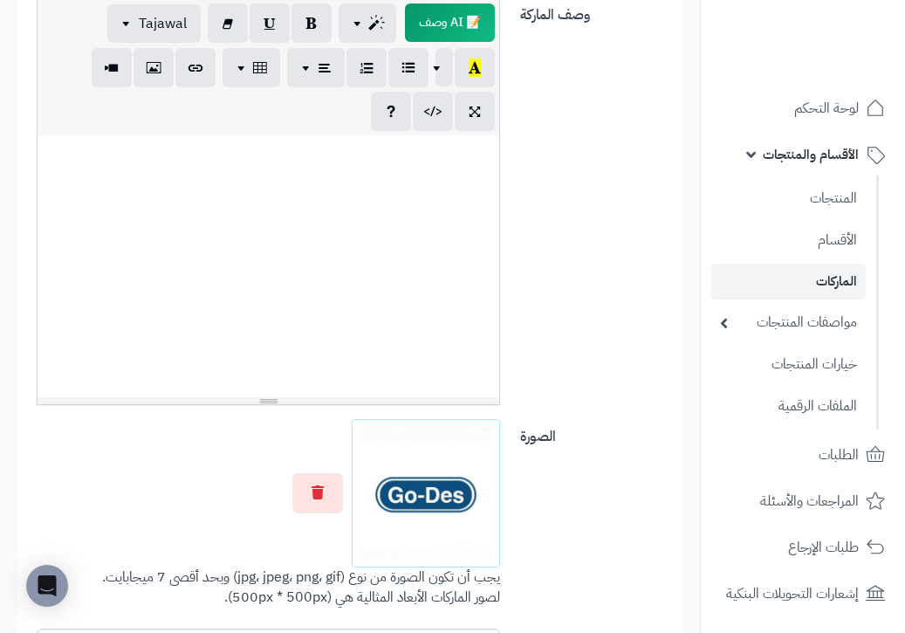
type input "******"
click at [429, 224] on div at bounding box center [269, 266] width 462 height 262
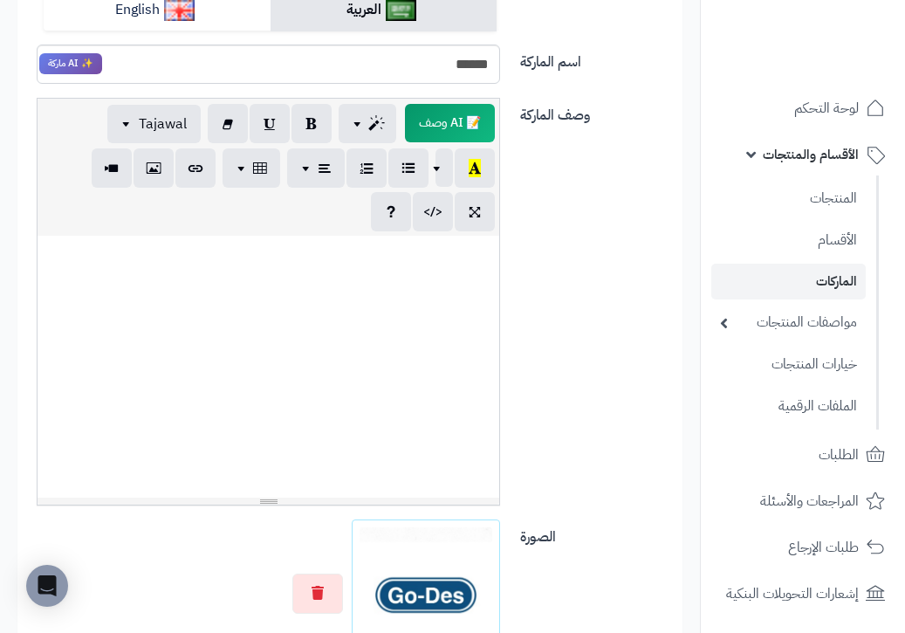
scroll to position [329, 0]
click at [461, 118] on span "📝 AI وصف" at bounding box center [449, 124] width 94 height 40
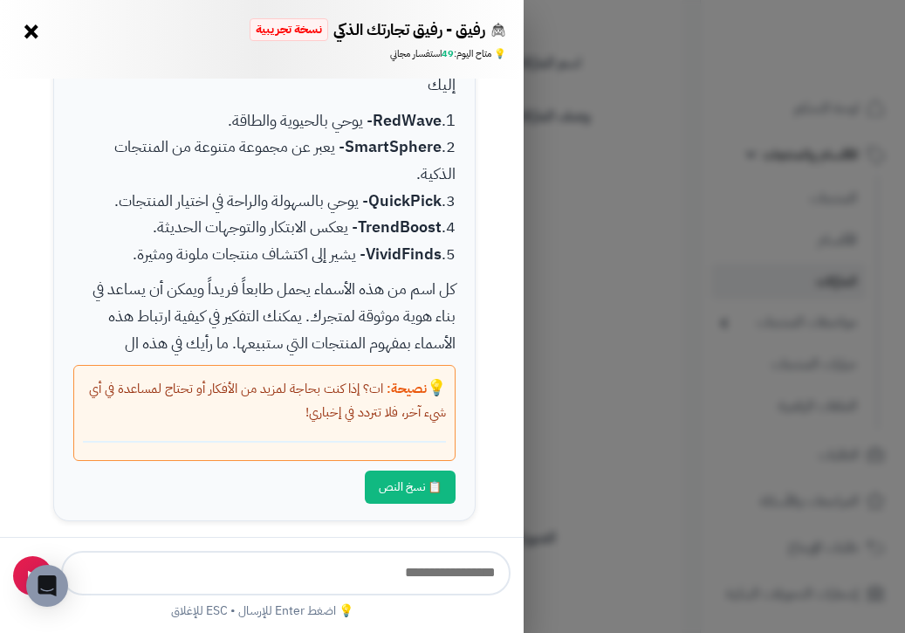
type input "**********"
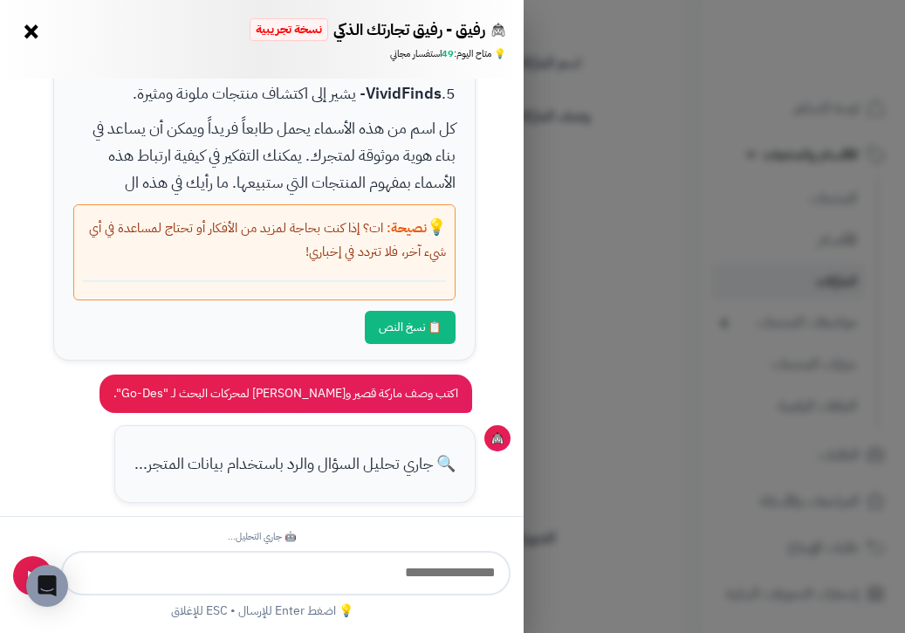
scroll to position [794, 0]
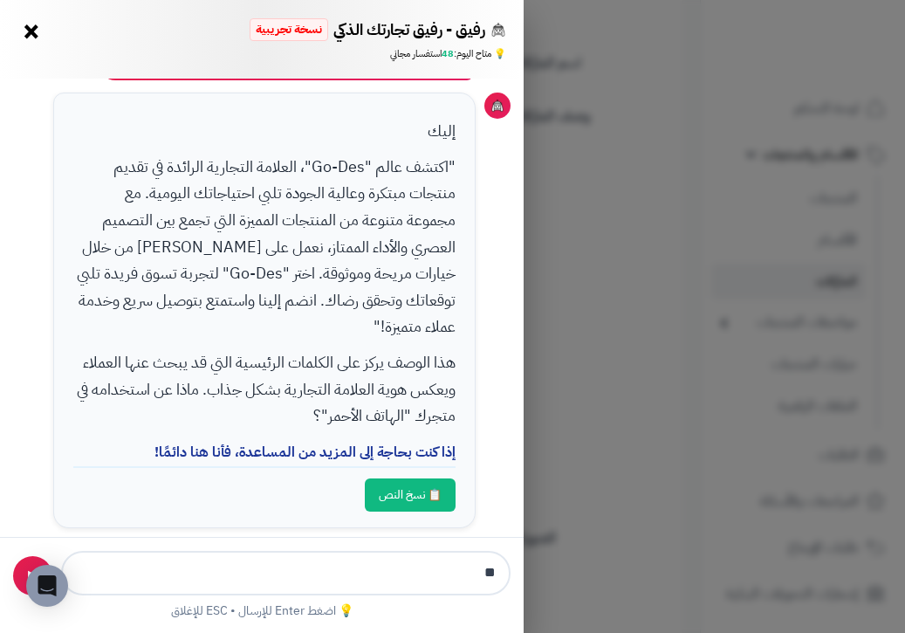
type input "*"
type input "**********"
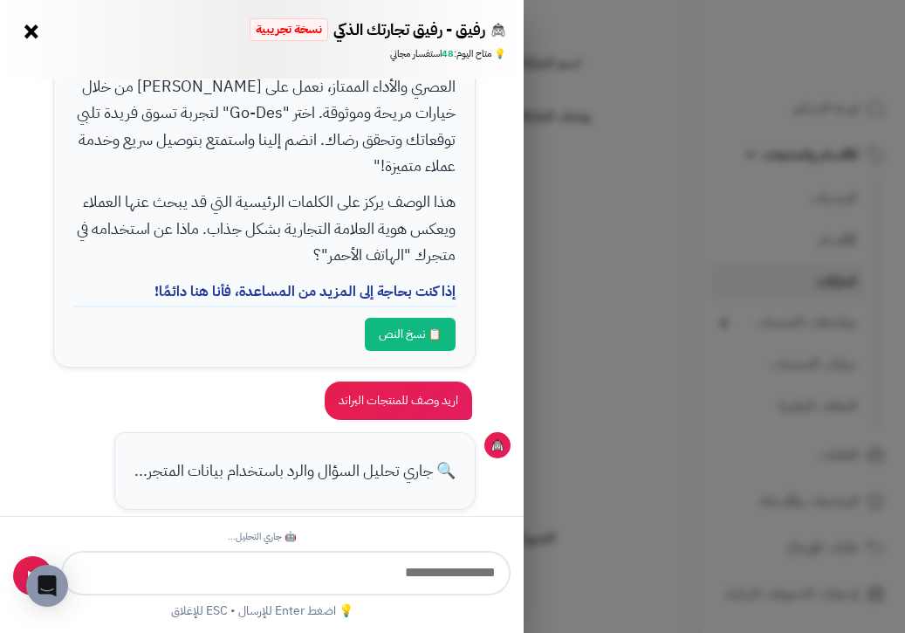
scroll to position [1353, 0]
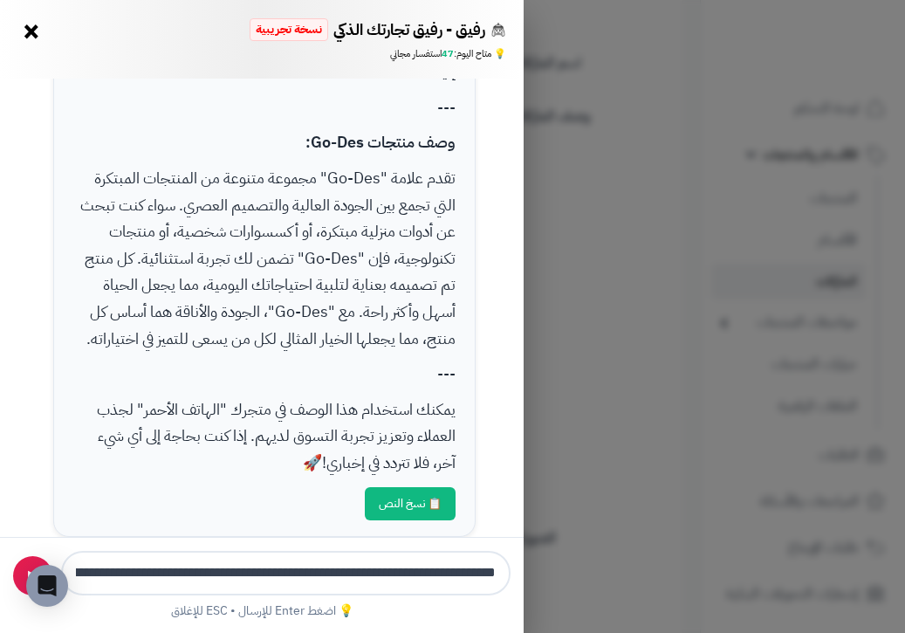
type input "**********"
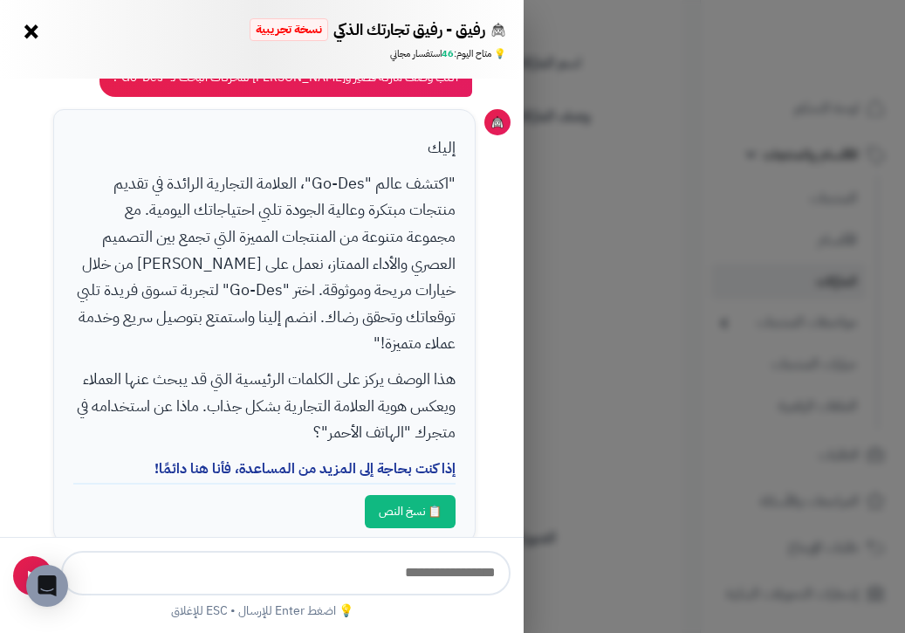
scroll to position [785, 0]
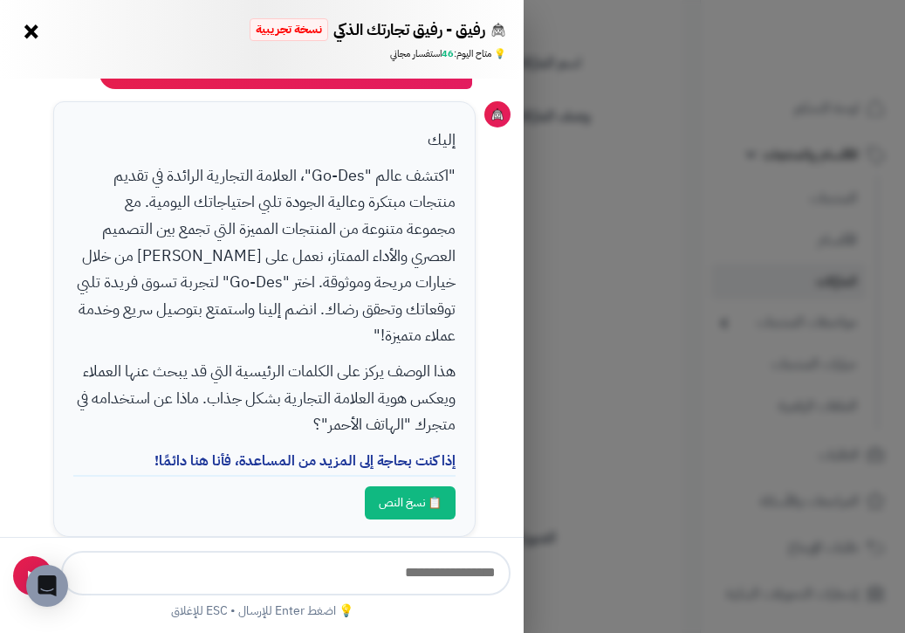
click at [402, 487] on button "📋 نسخ النص" at bounding box center [410, 502] width 91 height 33
click at [549, 428] on div "رفيق - رفيق تجارتك الذكي نسخة تجريبية 📈 تاجر متنامي × 💡 متاح اليوم: 46 استفسار …" at bounding box center [452, 316] width 905 height 633
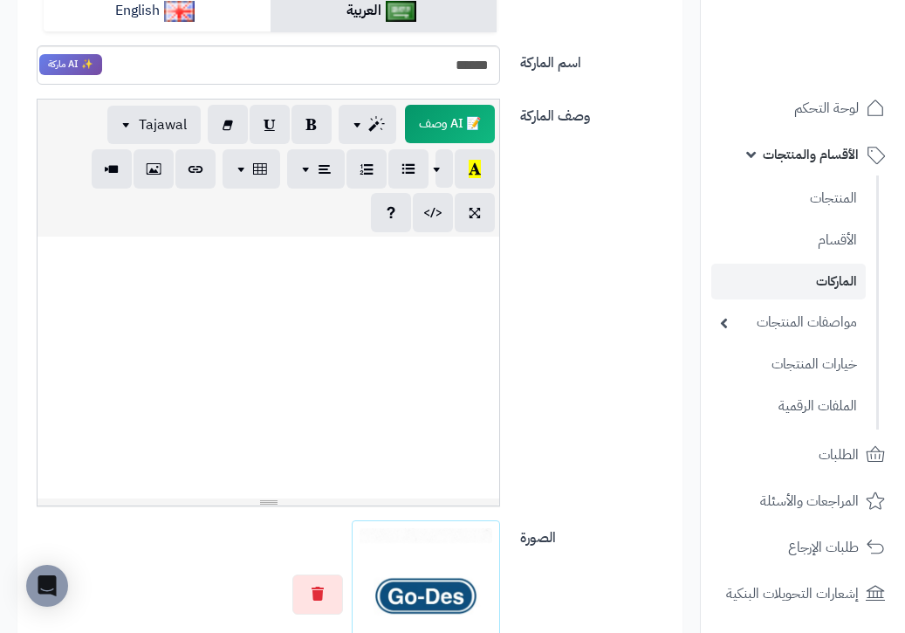
click at [379, 280] on div at bounding box center [269, 367] width 462 height 262
paste div
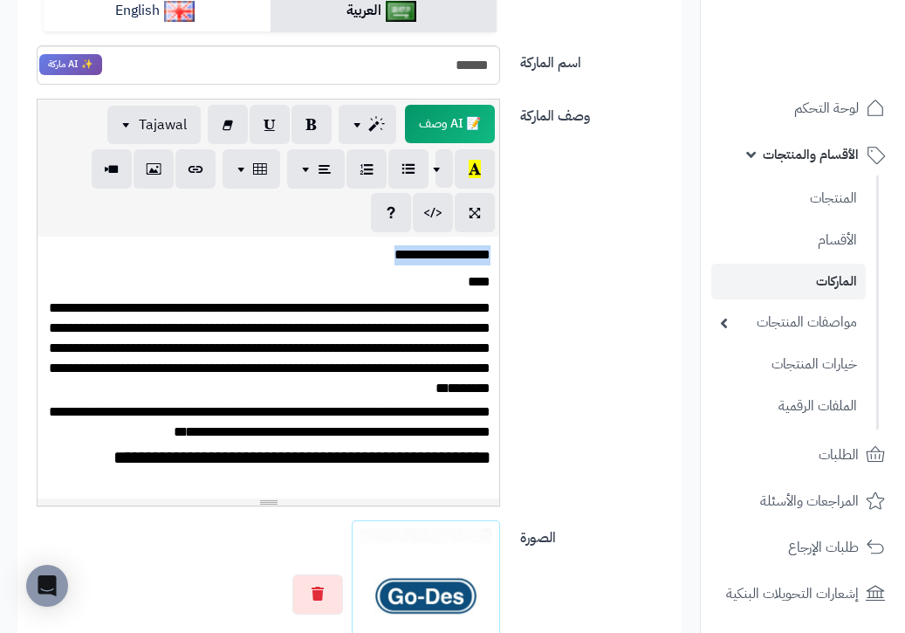
drag, startPoint x: 376, startPoint y: 249, endPoint x: 530, endPoint y: 254, distance: 153.7
click at [530, 254] on div "**********" at bounding box center [350, 309] width 653 height 421
click at [491, 281] on div "**********" at bounding box center [269, 367] width 462 height 262
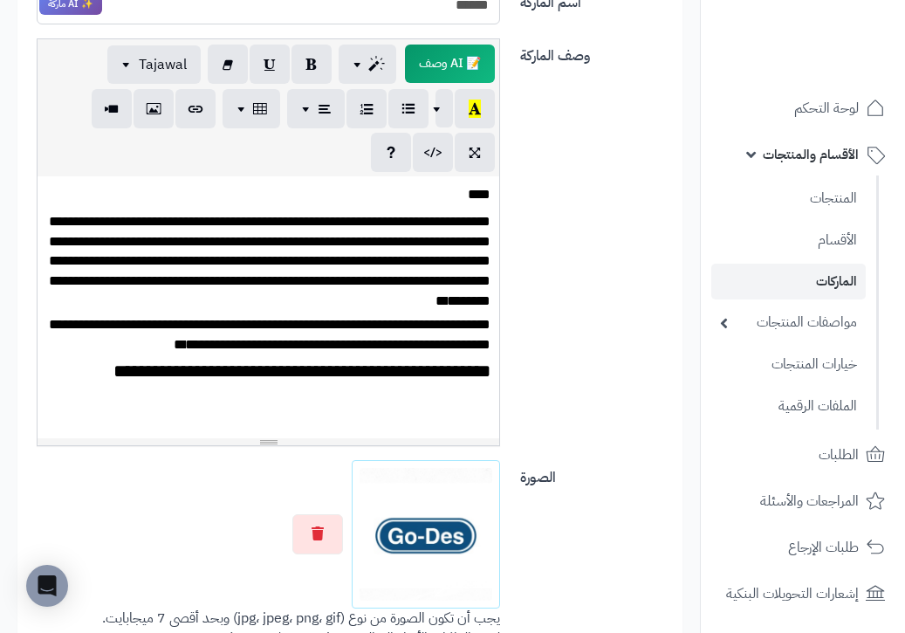
scroll to position [380, 0]
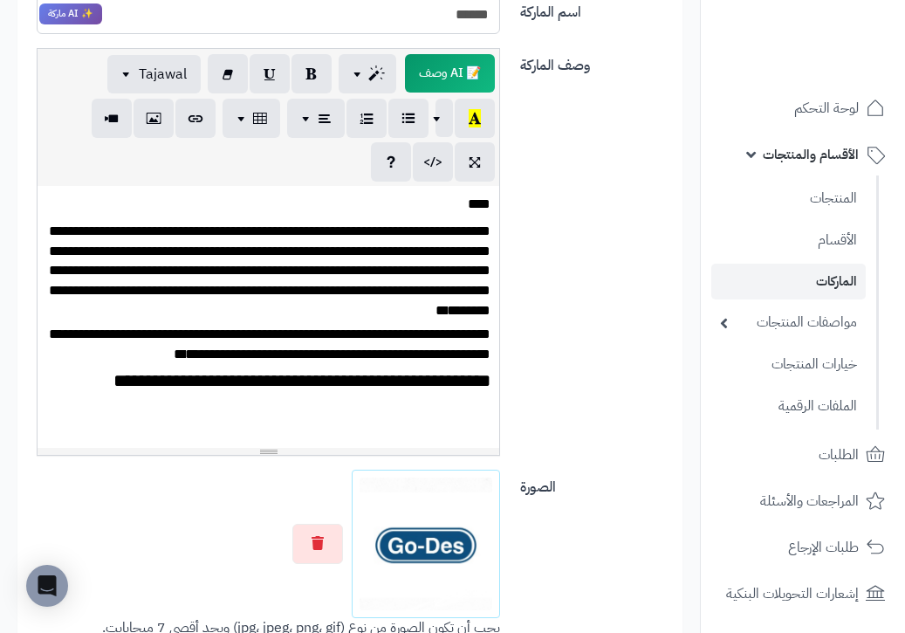
click at [113, 404] on div "**********" at bounding box center [269, 317] width 462 height 262
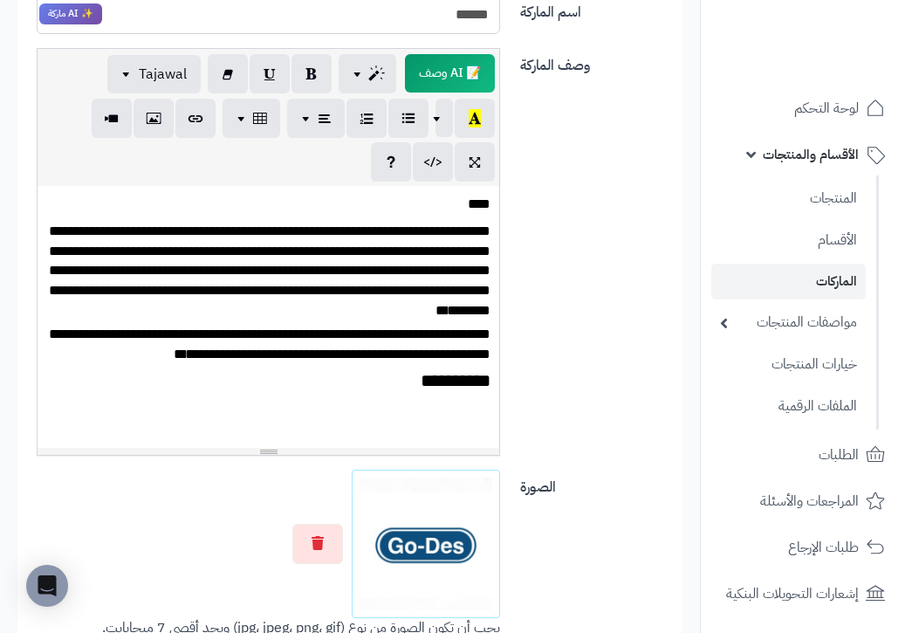
click at [487, 327] on p "**********" at bounding box center [268, 344] width 444 height 38
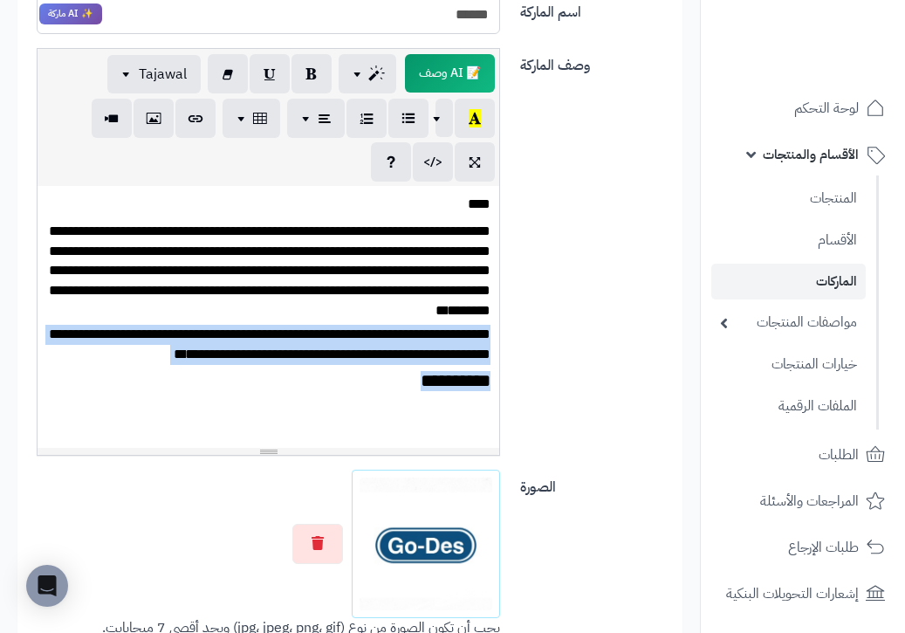
drag, startPoint x: 487, startPoint y: 327, endPoint x: 353, endPoint y: 398, distance: 151.8
click at [353, 398] on div "**********" at bounding box center [269, 317] width 462 height 262
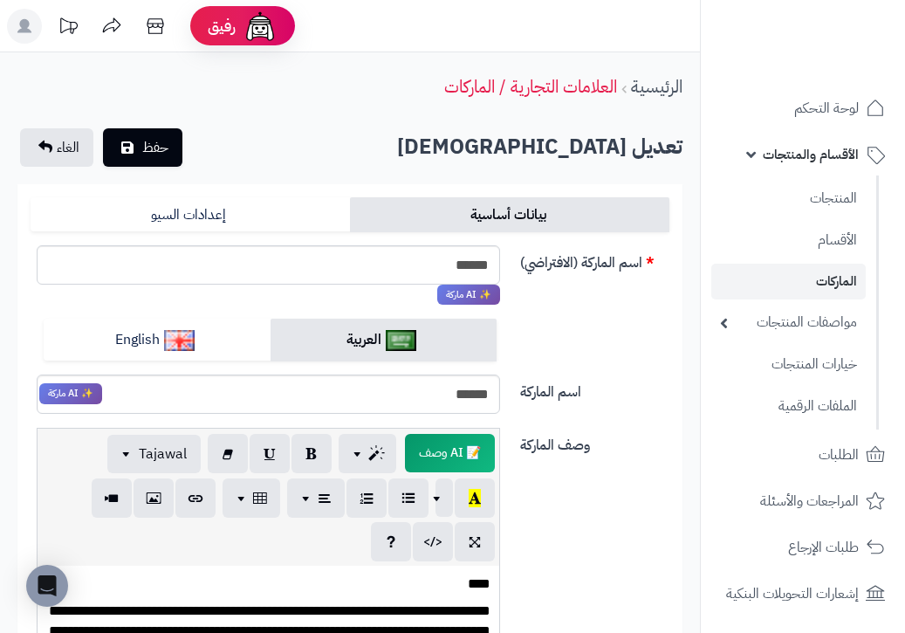
scroll to position [0, 0]
click at [194, 353] on link "English" at bounding box center [157, 339] width 227 height 43
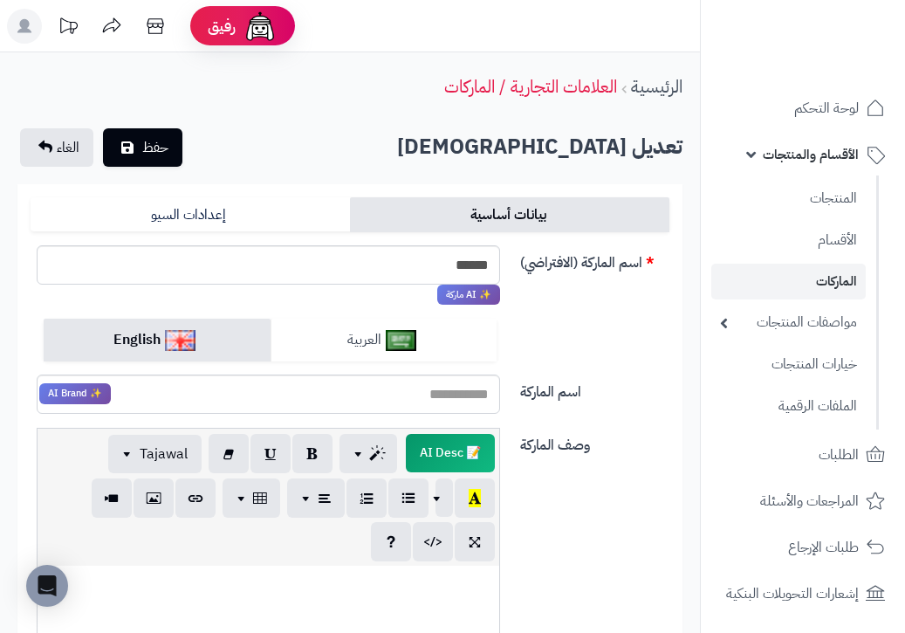
click at [339, 327] on link "العربية" at bounding box center [383, 339] width 227 height 43
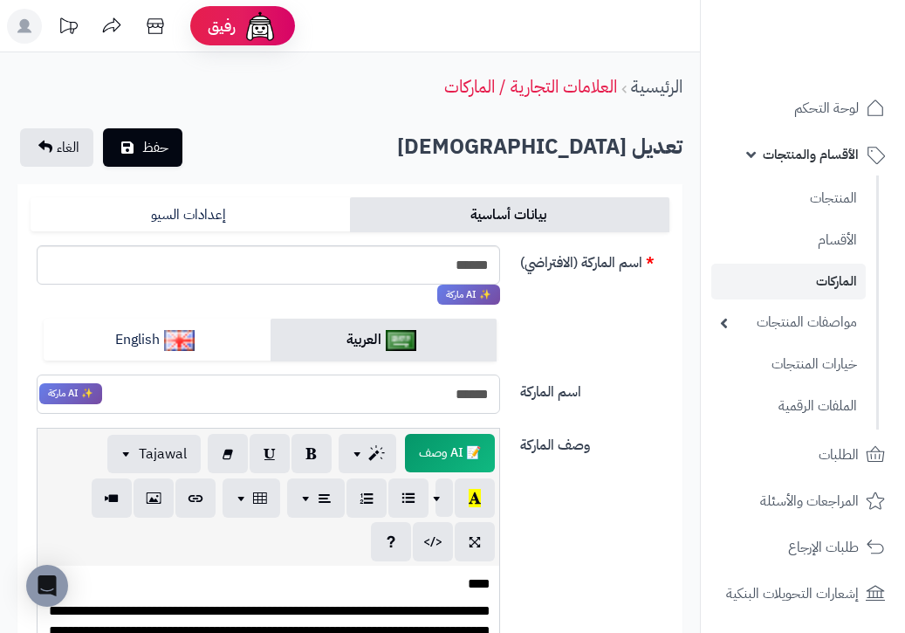
click at [346, 392] on input "******" at bounding box center [268, 393] width 463 height 39
type input "*"
type input "*****"
click at [113, 344] on link "English" at bounding box center [157, 339] width 227 height 43
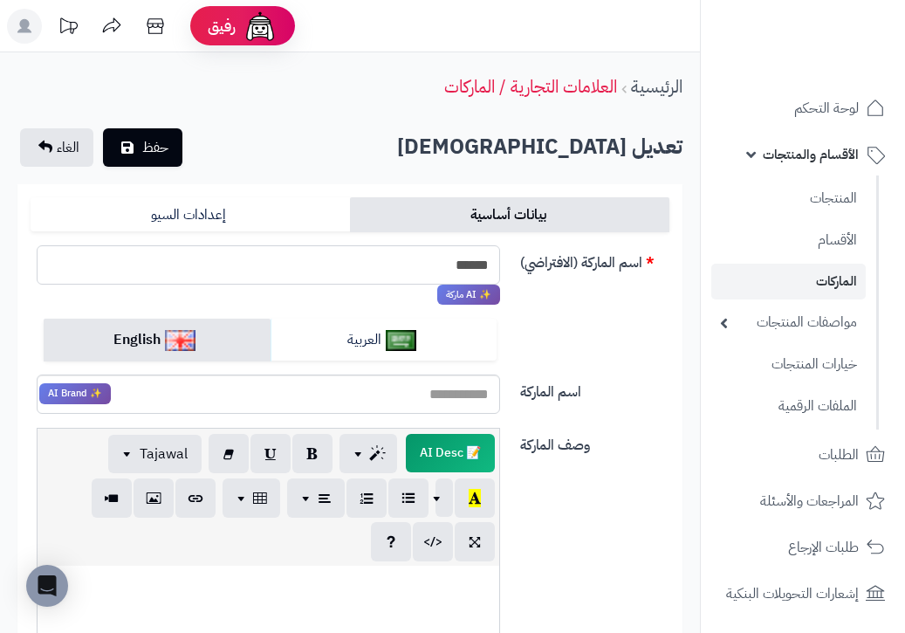
click at [471, 257] on input "******" at bounding box center [268, 264] width 463 height 39
paste input "******"
type input "******"
click at [188, 220] on link "إعدادات السيو" at bounding box center [190, 214] width 319 height 35
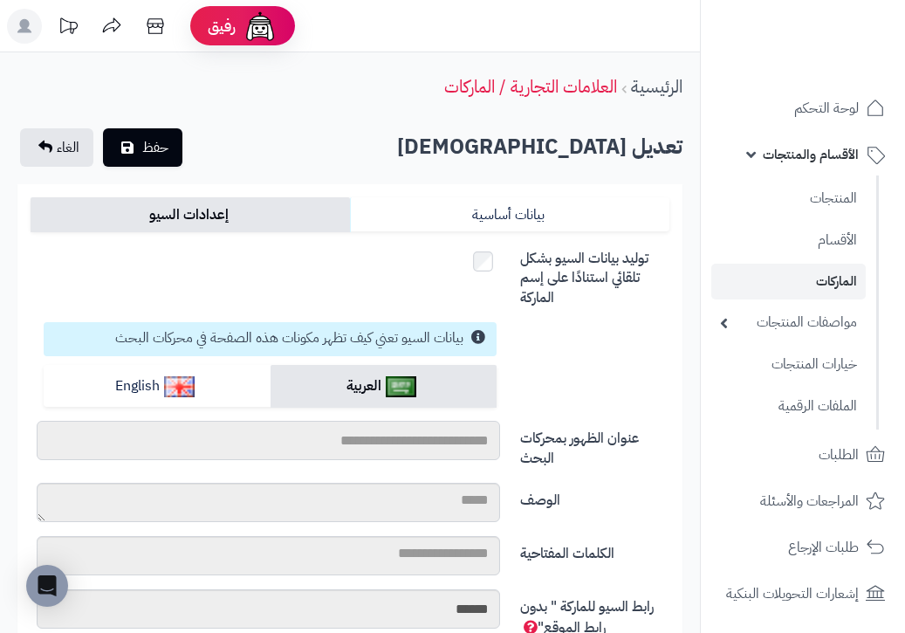
click at [349, 432] on input "عنوان الظهور بمحركات البحث" at bounding box center [268, 440] width 463 height 39
click at [388, 445] on input "عنوان الظهور بمحركات البحث" at bounding box center [268, 440] width 463 height 39
click at [435, 495] on textarea "الوصف" at bounding box center [268, 502] width 463 height 39
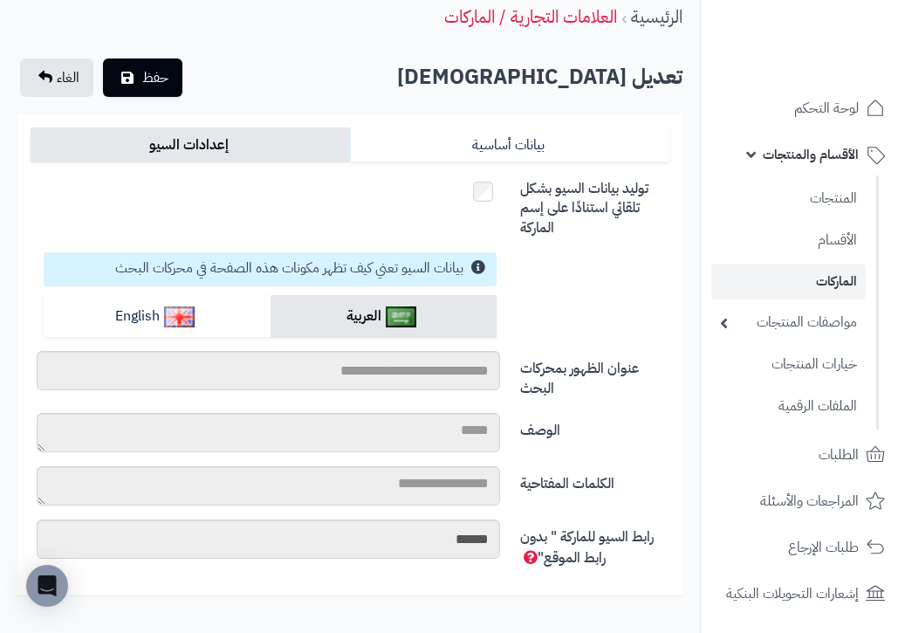
scroll to position [57, 0]
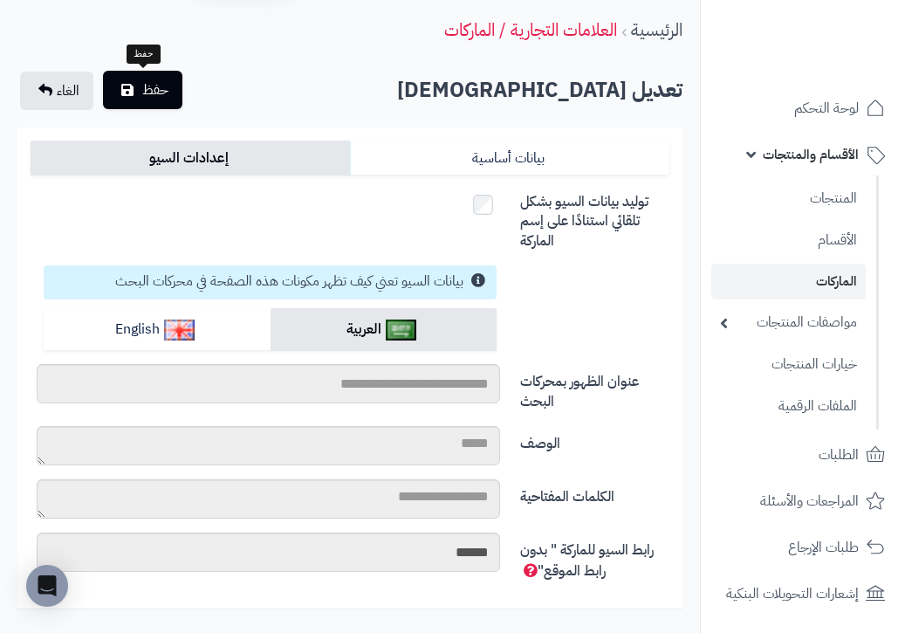
click at [137, 92] on button "حفظ" at bounding box center [142, 90] width 79 height 38
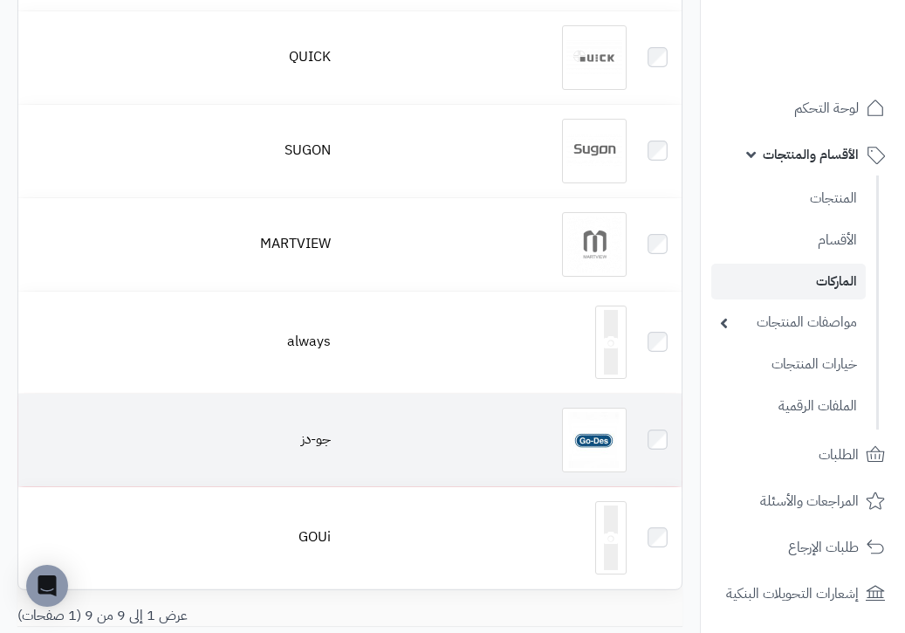
scroll to position [505, 0]
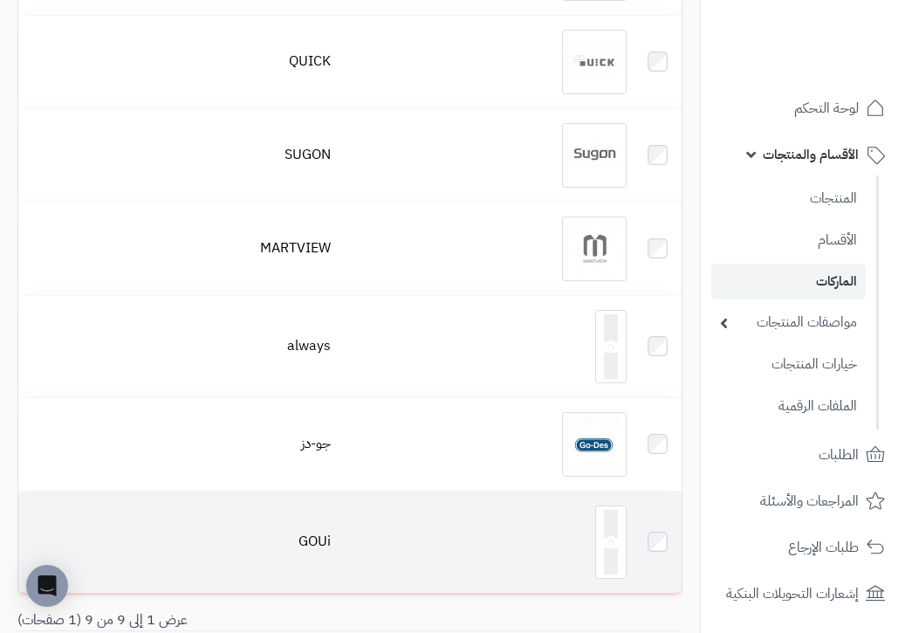
click at [616, 545] on icon at bounding box center [611, 542] width 14 height 65
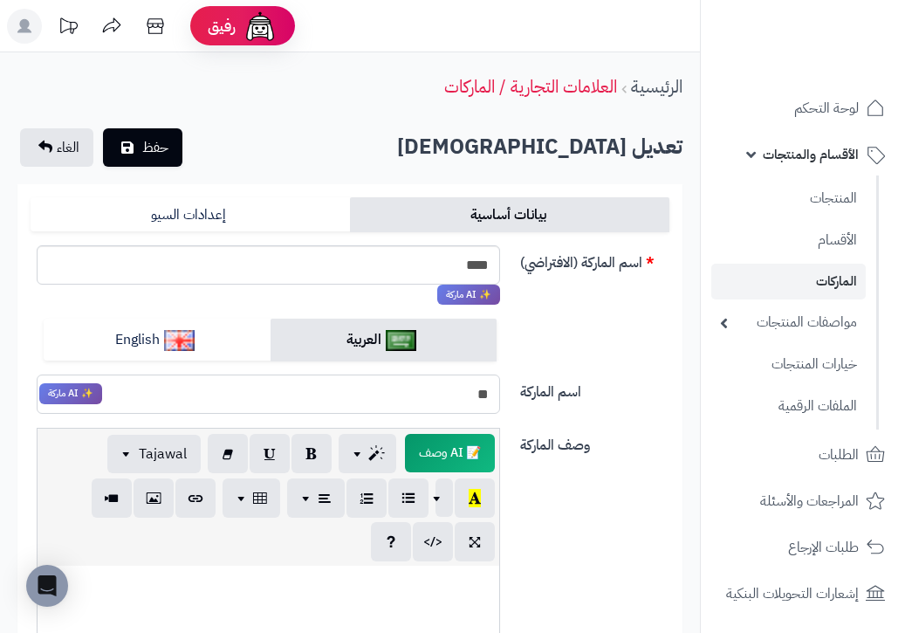
type input "*"
type input "***"
click at [155, 346] on link "English" at bounding box center [157, 339] width 227 height 43
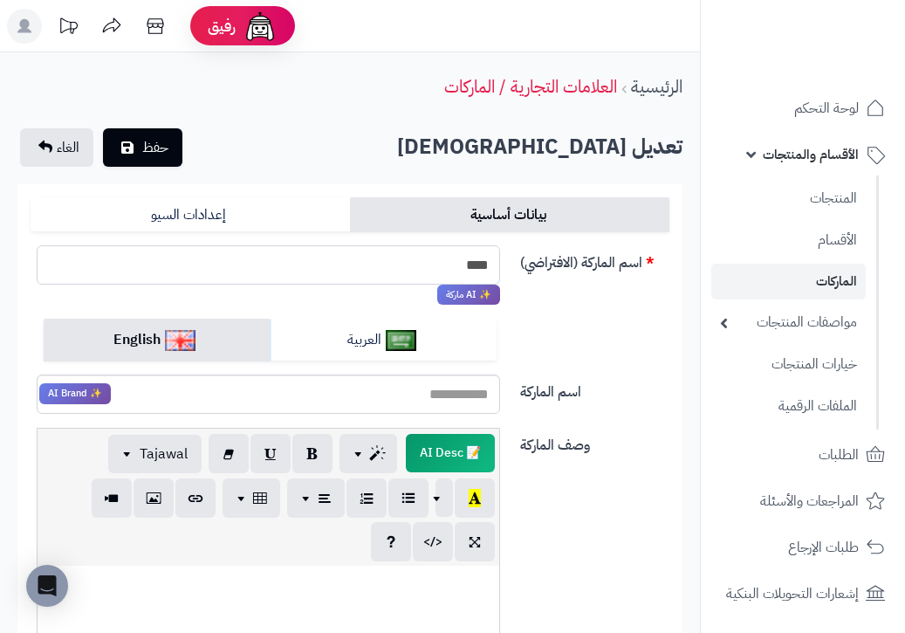
click at [435, 263] on input "****" at bounding box center [268, 264] width 463 height 39
paste input "****"
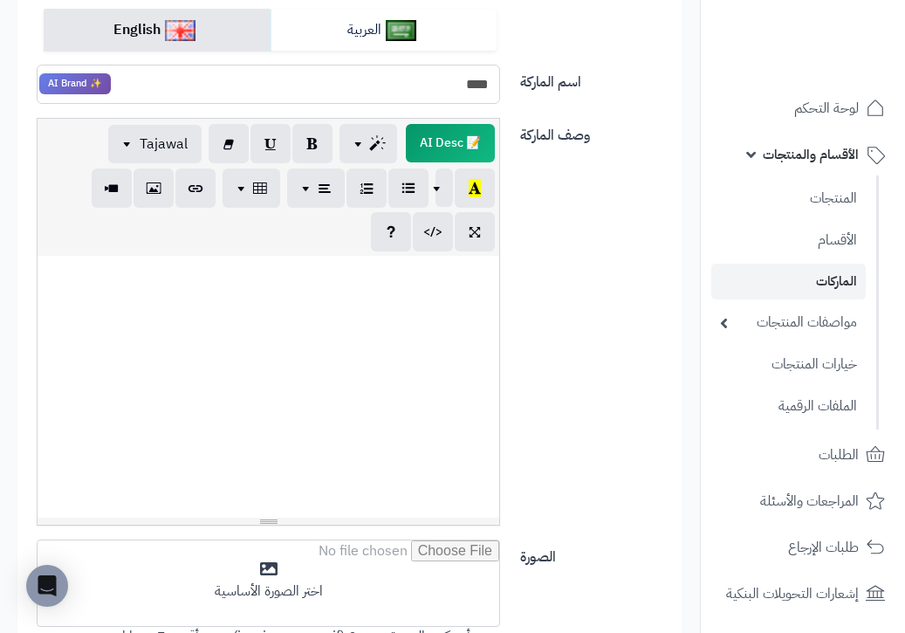
scroll to position [315, 0]
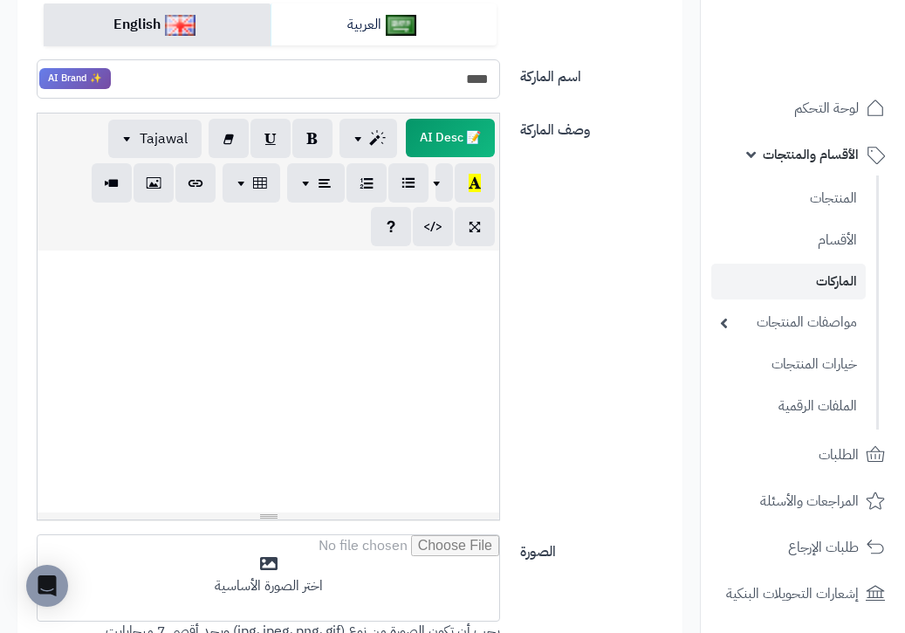
type input "****"
click at [372, 435] on div at bounding box center [269, 381] width 462 height 262
click at [438, 135] on span "📝 AI Desc" at bounding box center [449, 138] width 93 height 40
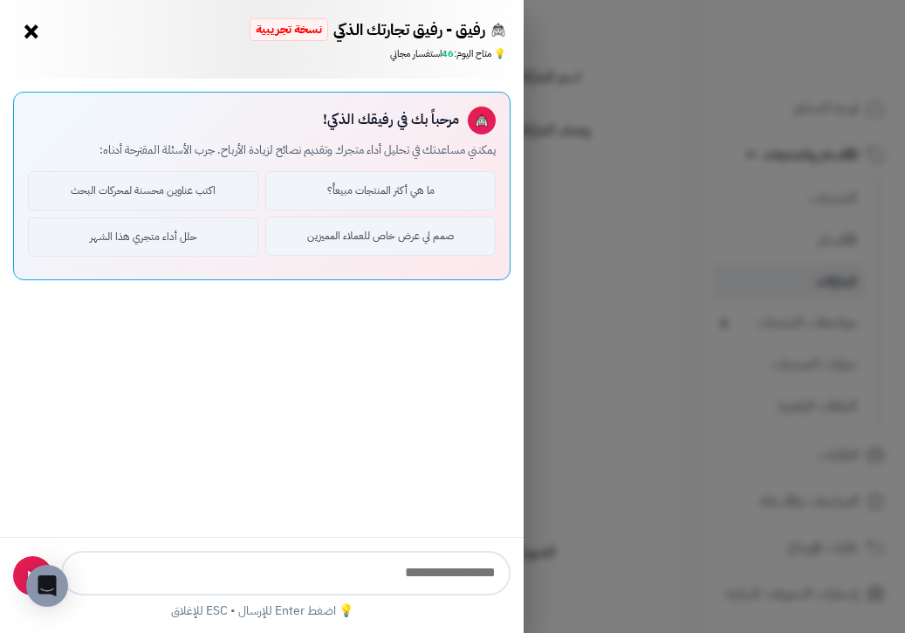
type input "**********"
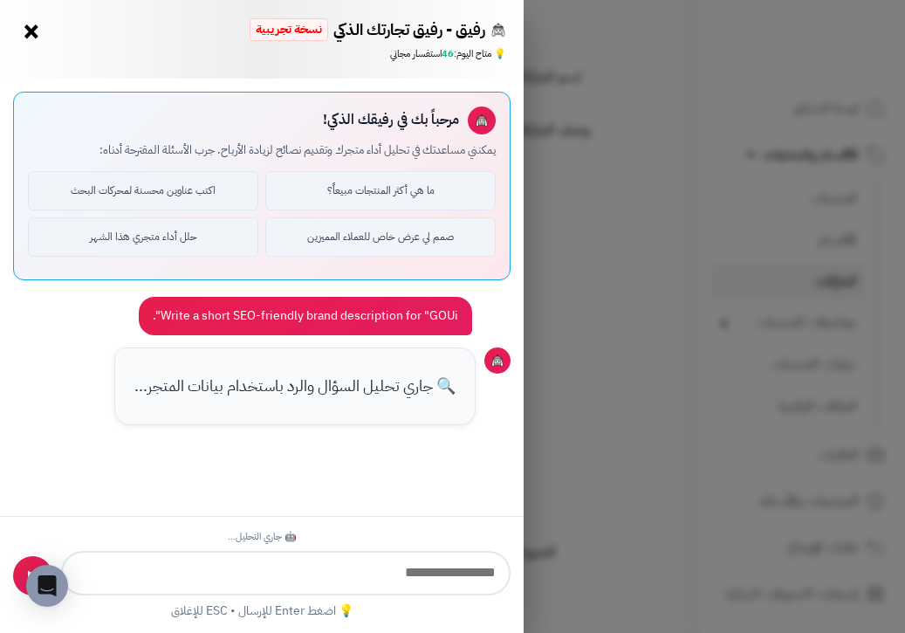
scroll to position [232, 0]
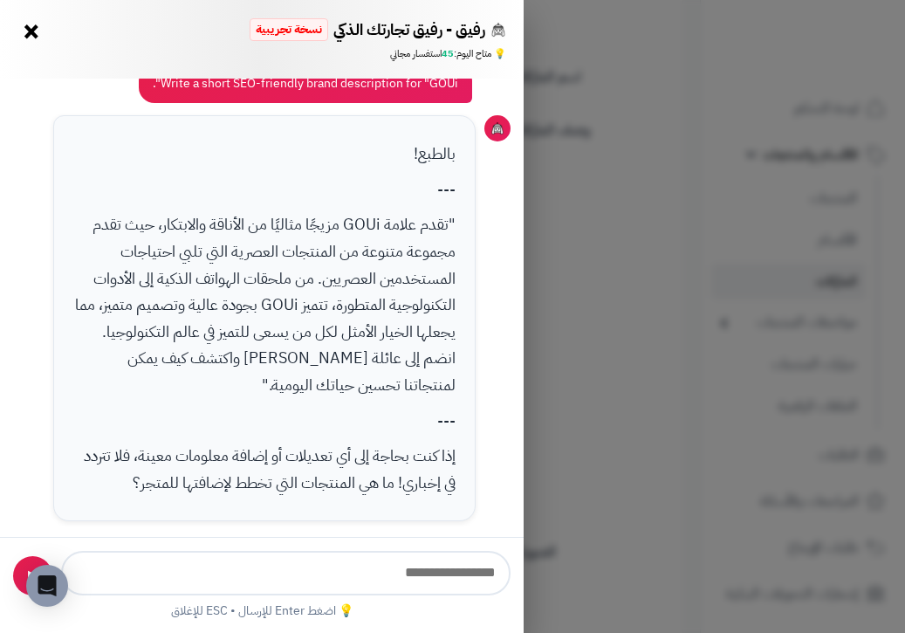
click at [307, 398] on div "بالطبع! --- "تقدم علامة GOUi مزيجًا مثاليًا من الأناقة والابتكار، حيث تقدم مجمو…" at bounding box center [264, 318] width 423 height 406
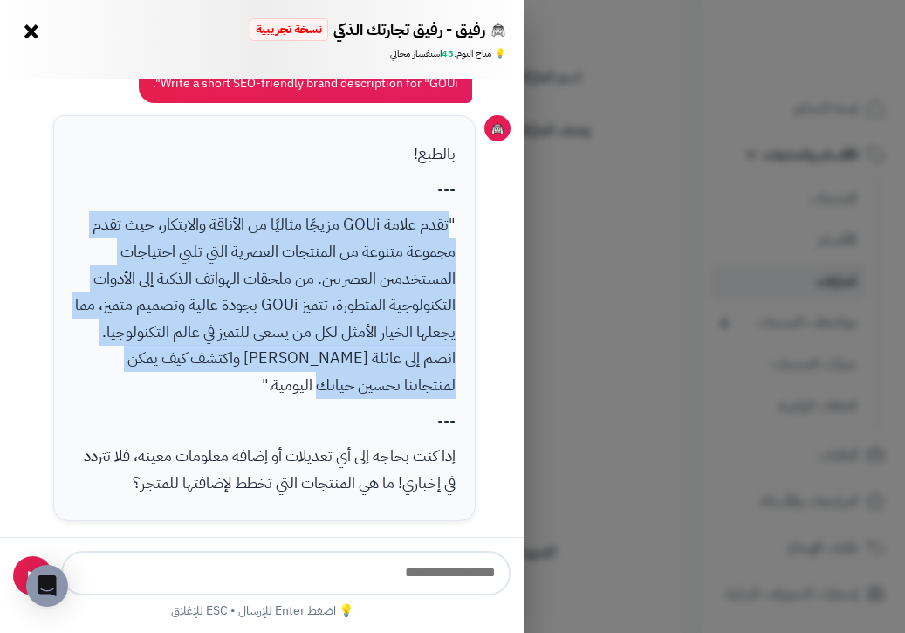
drag, startPoint x: 448, startPoint y: 220, endPoint x: 371, endPoint y: 387, distance: 183.5
click at [371, 387] on p ""تقدم علامة GOUi مزيجًا مثاليًا من الأناقة والابتكار، حيث تقدم مجموعة متنوعة من…" at bounding box center [264, 304] width 383 height 187
copy p "تقدم علامة GOUi مزيجًا مثاليًا من الأناقة والابتكار، حيث تقدم مجموعة متنوعة من …"
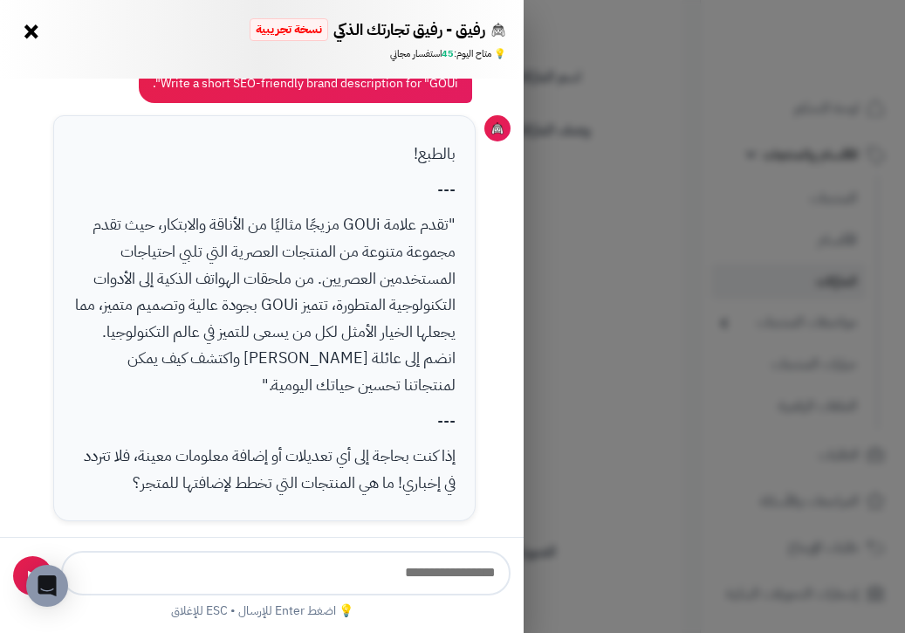
click at [657, 332] on div "رفيق - رفيق تجارتك الذكي نسخة تجريبية 📈 تاجر متنامي × 💡 متاح اليوم: 45 استفسار …" at bounding box center [452, 316] width 905 height 633
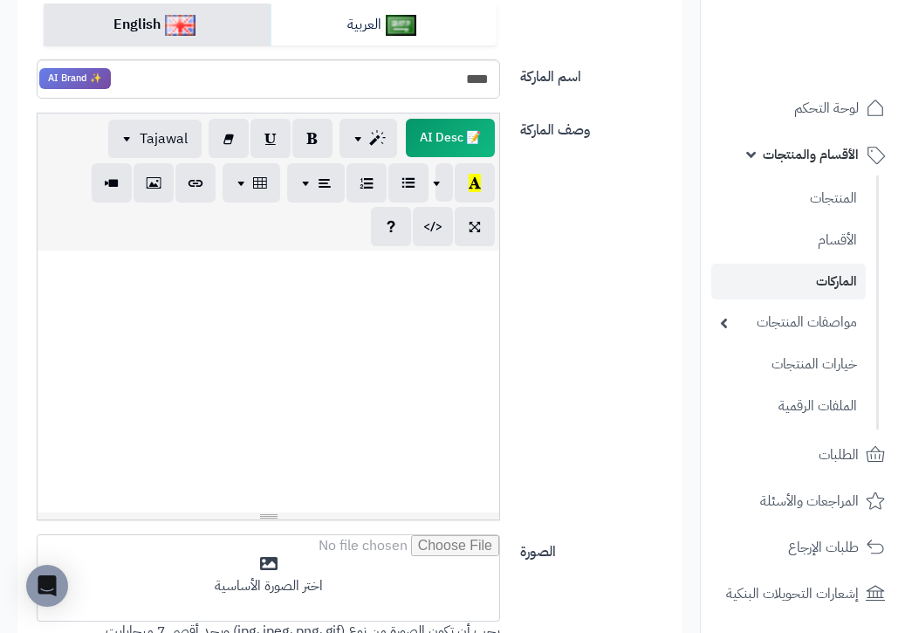
click at [435, 303] on div at bounding box center [269, 381] width 462 height 262
paste div
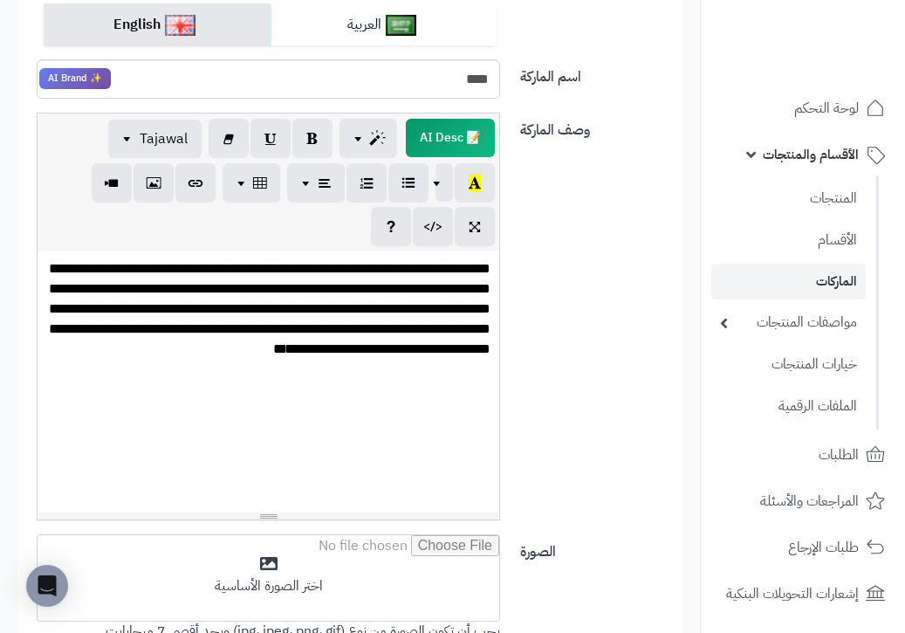
click at [380, 266] on p "**********" at bounding box center [268, 316] width 444 height 115
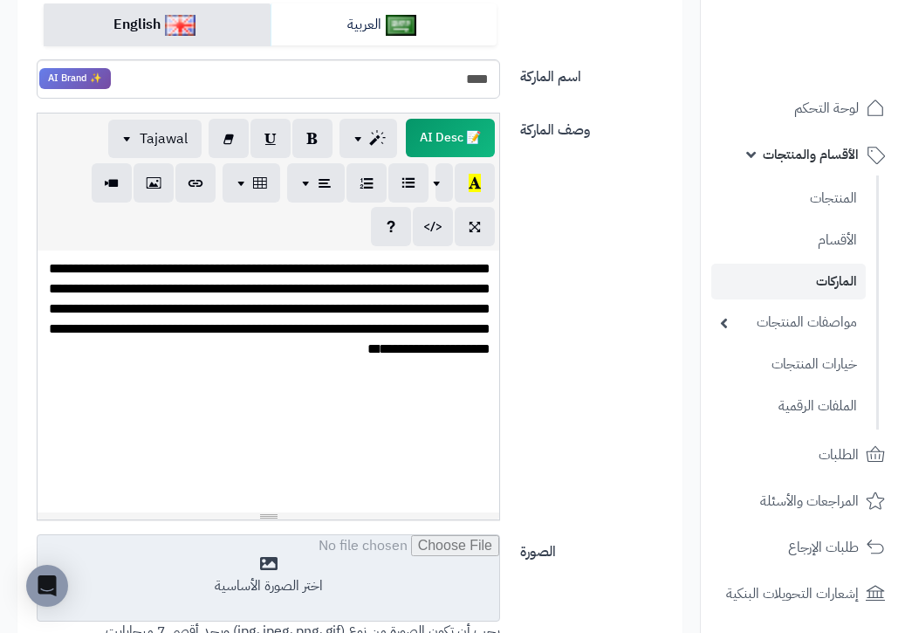
click at [390, 585] on input "file" at bounding box center [269, 578] width 462 height 87
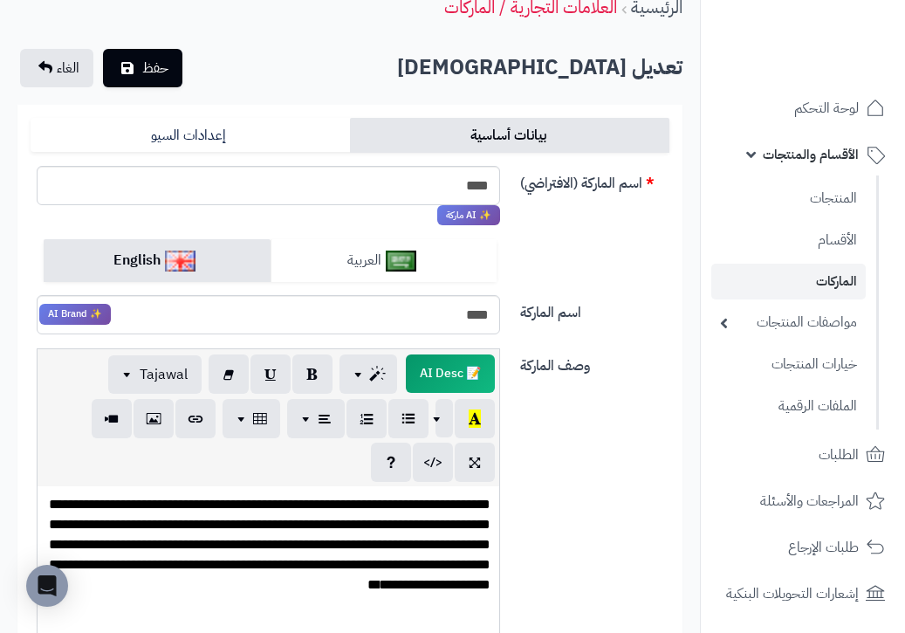
scroll to position [77, 0]
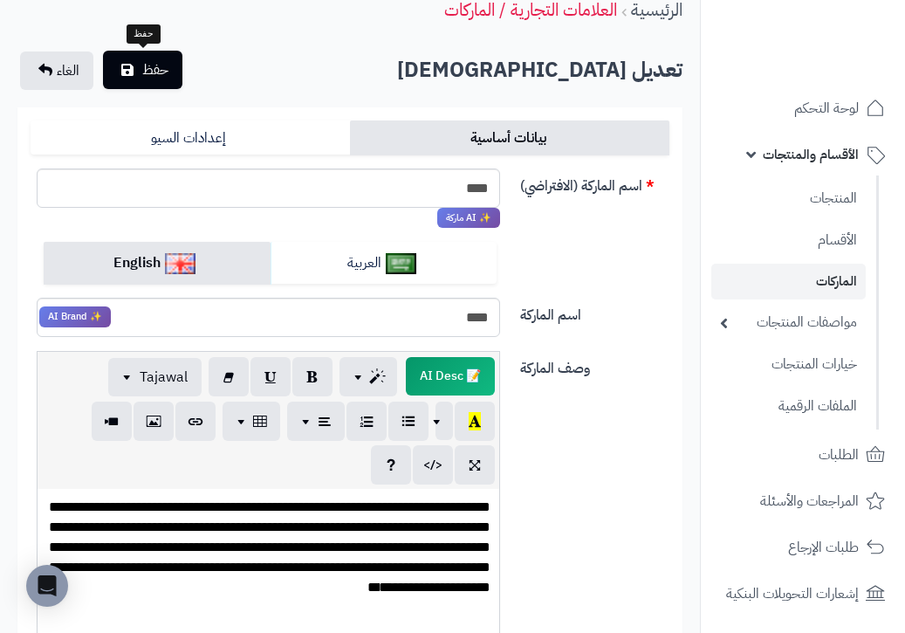
click at [141, 78] on button "حفظ" at bounding box center [142, 70] width 79 height 38
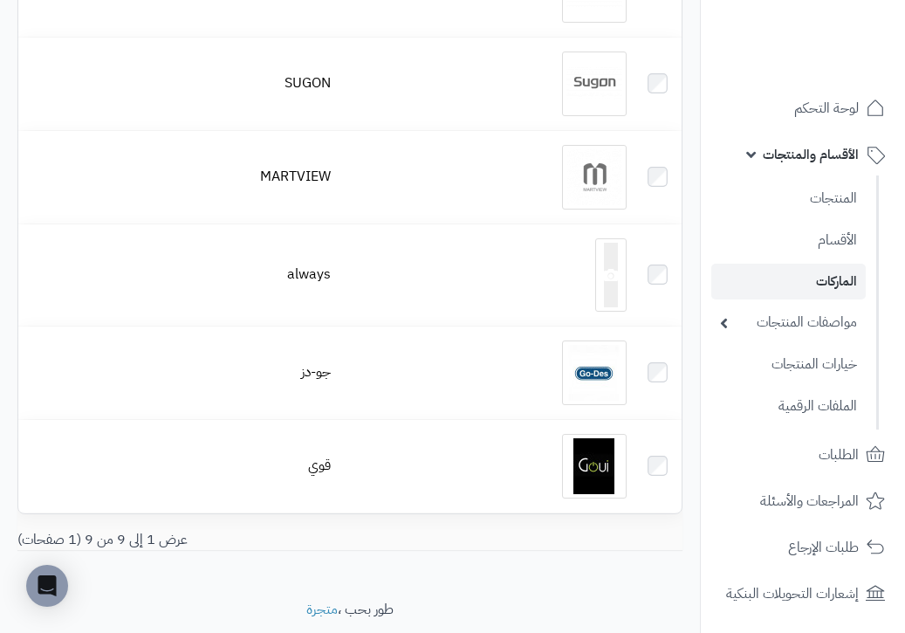
scroll to position [578, 0]
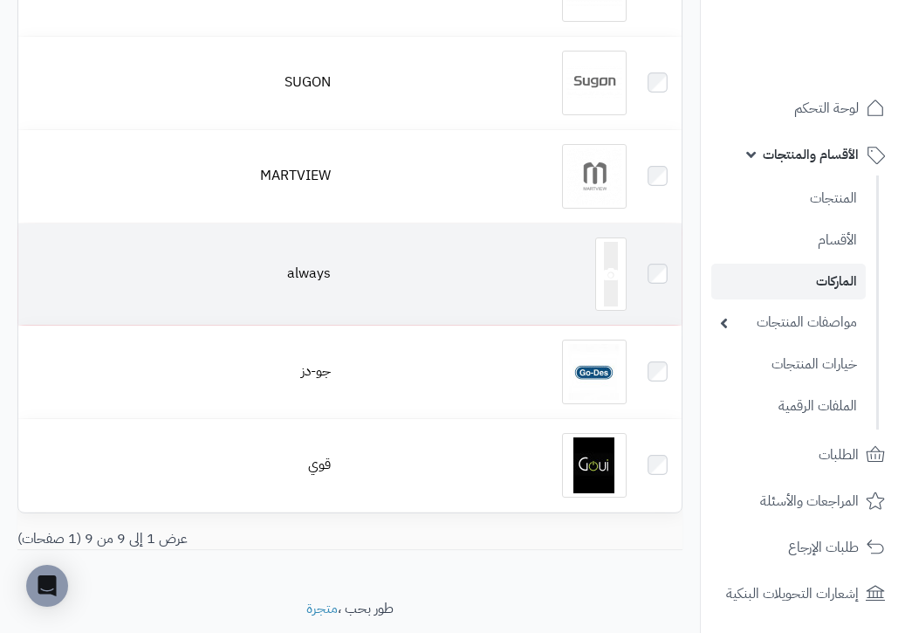
click at [555, 293] on div at bounding box center [486, 273] width 282 height 73
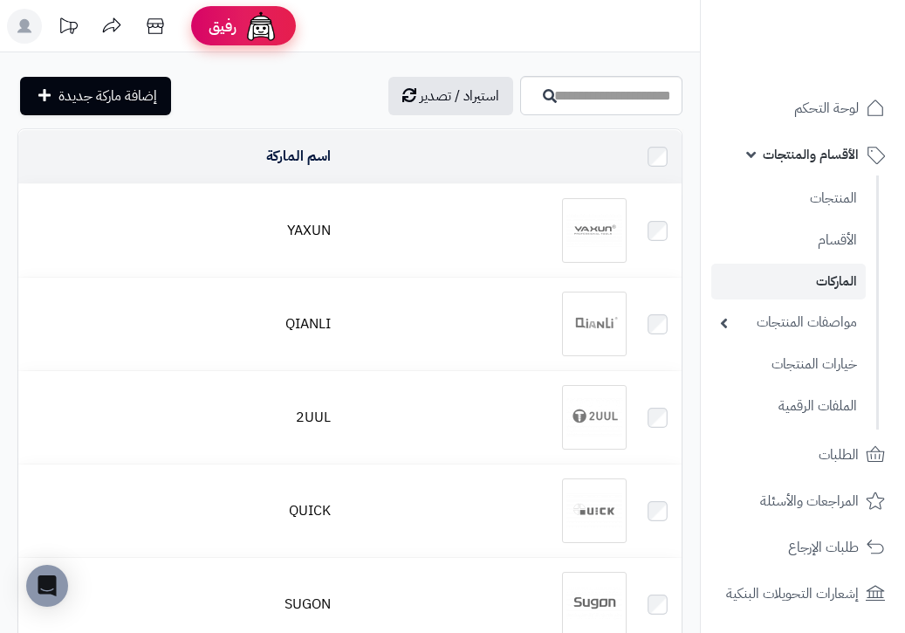
click at [238, 26] on div "رفيق" at bounding box center [244, 26] width 70 height 35
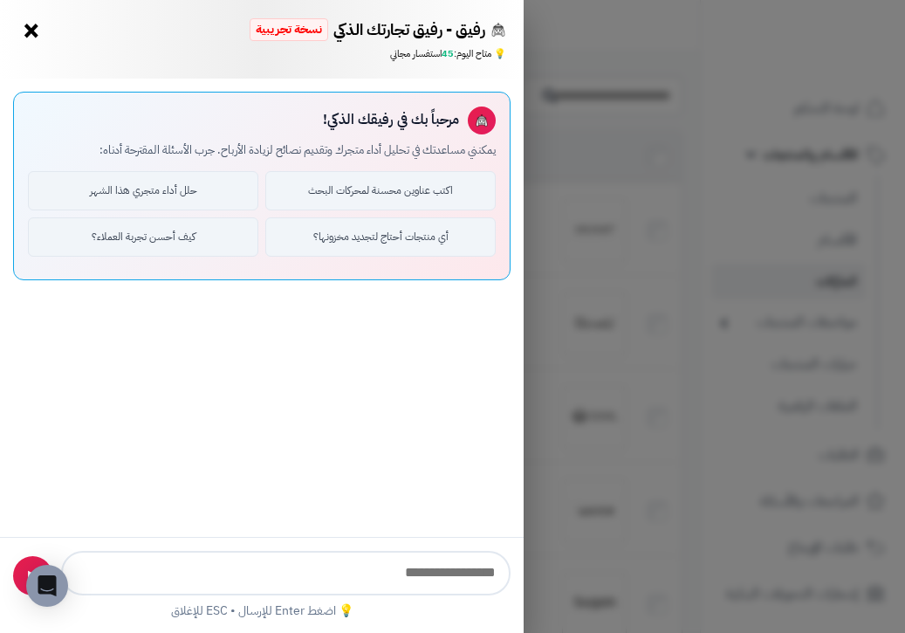
click at [31, 33] on button "×" at bounding box center [31, 31] width 28 height 28
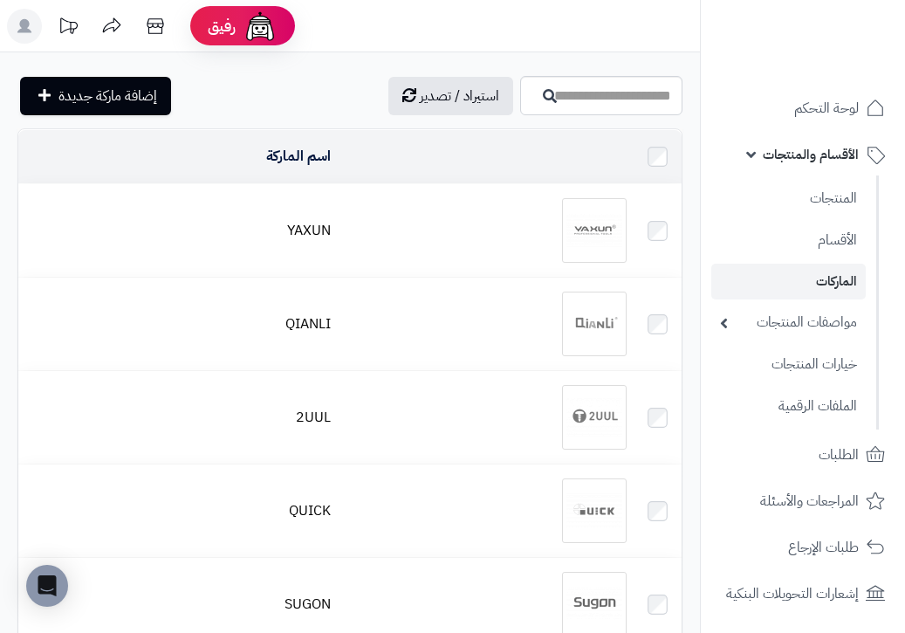
click at [35, 28] on rect at bounding box center [24, 26] width 35 height 35
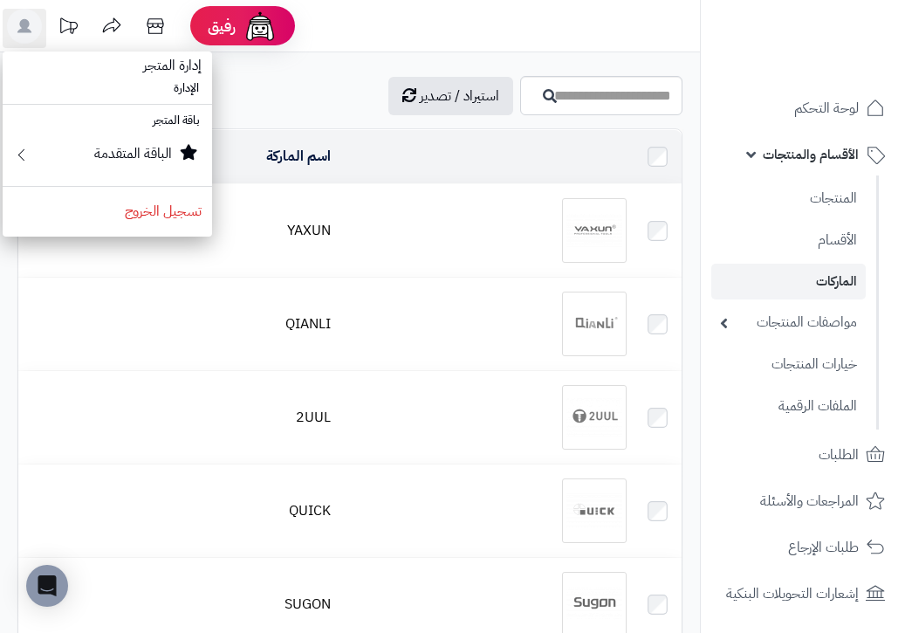
click at [180, 68] on span "إدارة المتجر" at bounding box center [172, 66] width 79 height 42
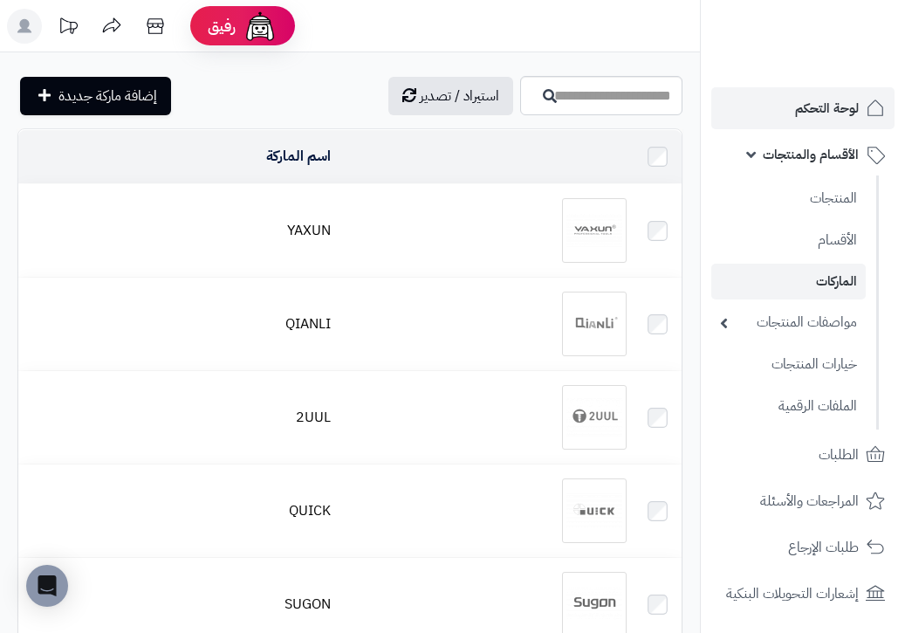
click at [832, 107] on span "لوحة التحكم" at bounding box center [827, 108] width 64 height 24
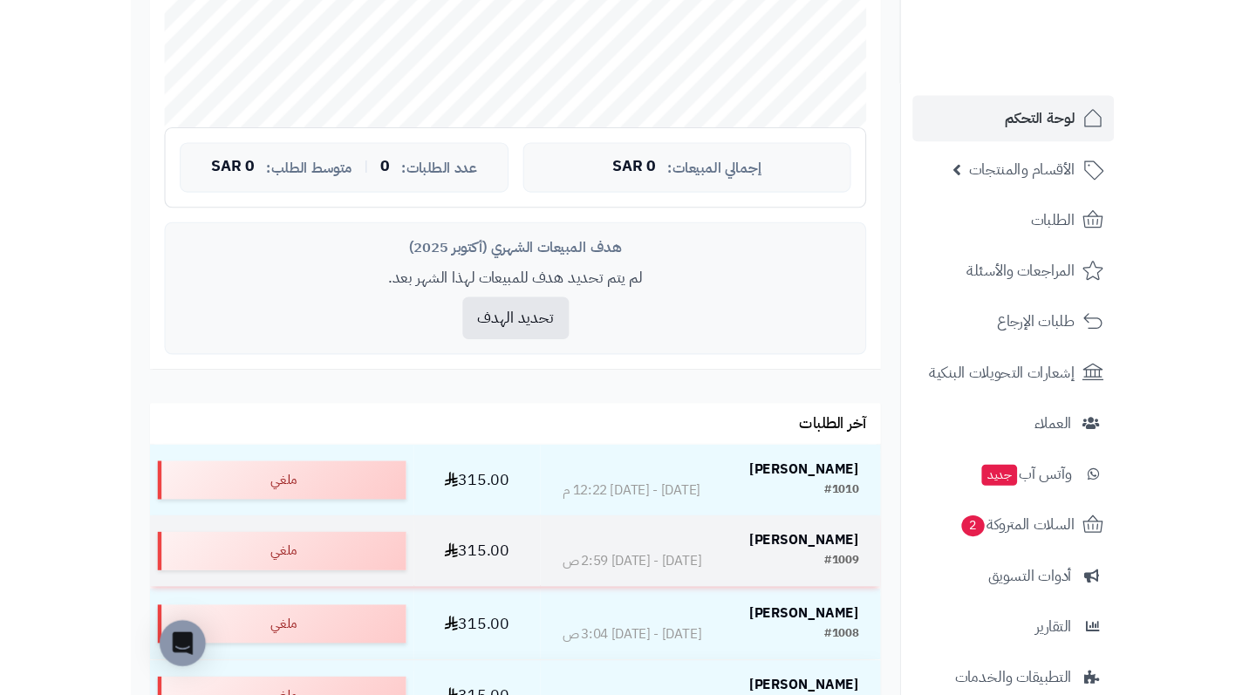
scroll to position [594, 0]
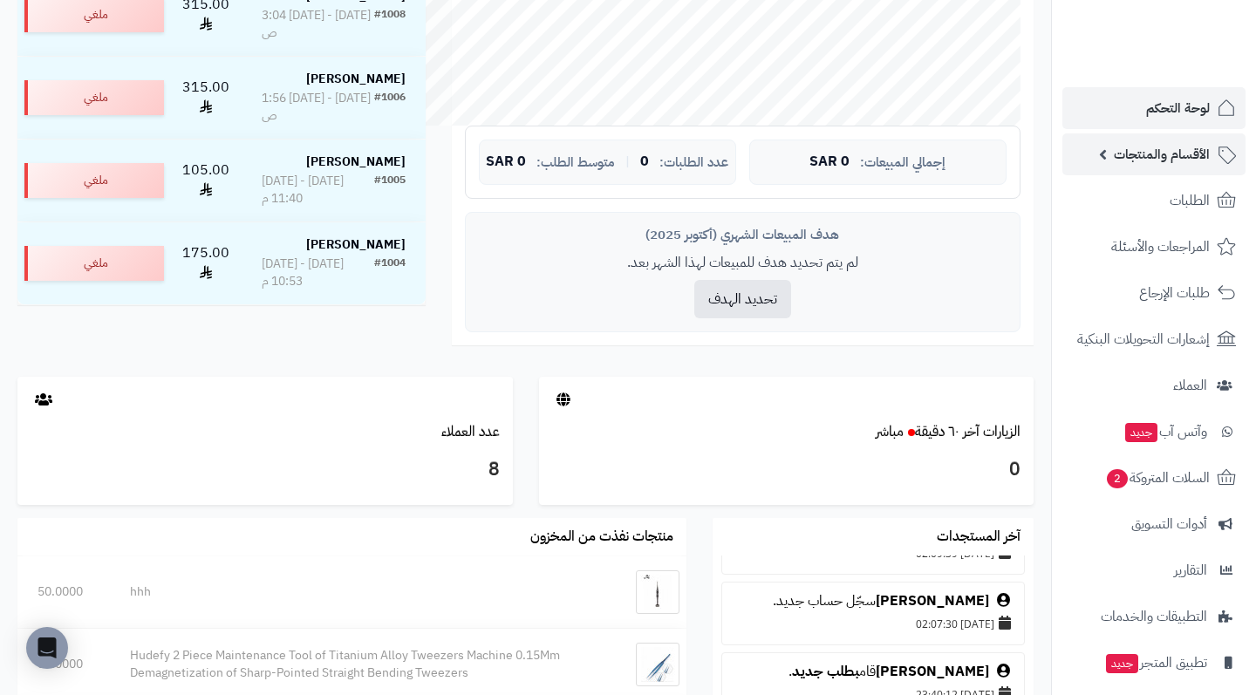
click at [904, 162] on span "الأقسام والمنتجات" at bounding box center [1162, 154] width 96 height 24
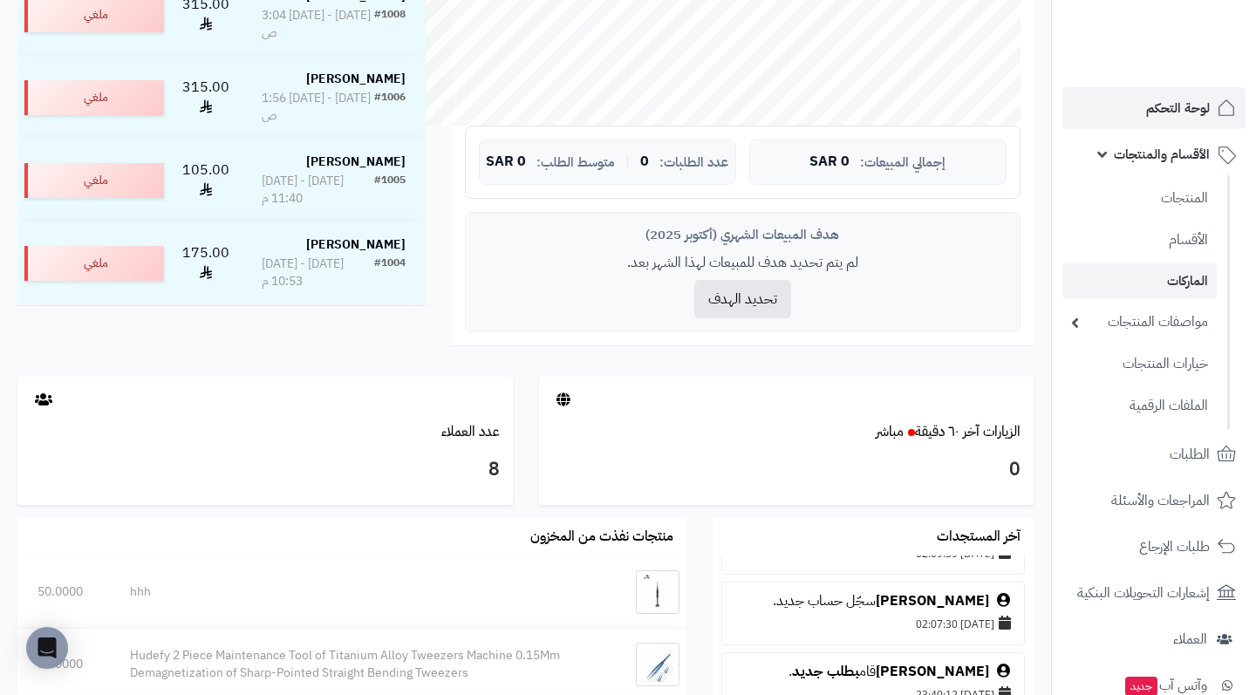
click at [904, 271] on link "الماركات" at bounding box center [1140, 282] width 154 height 36
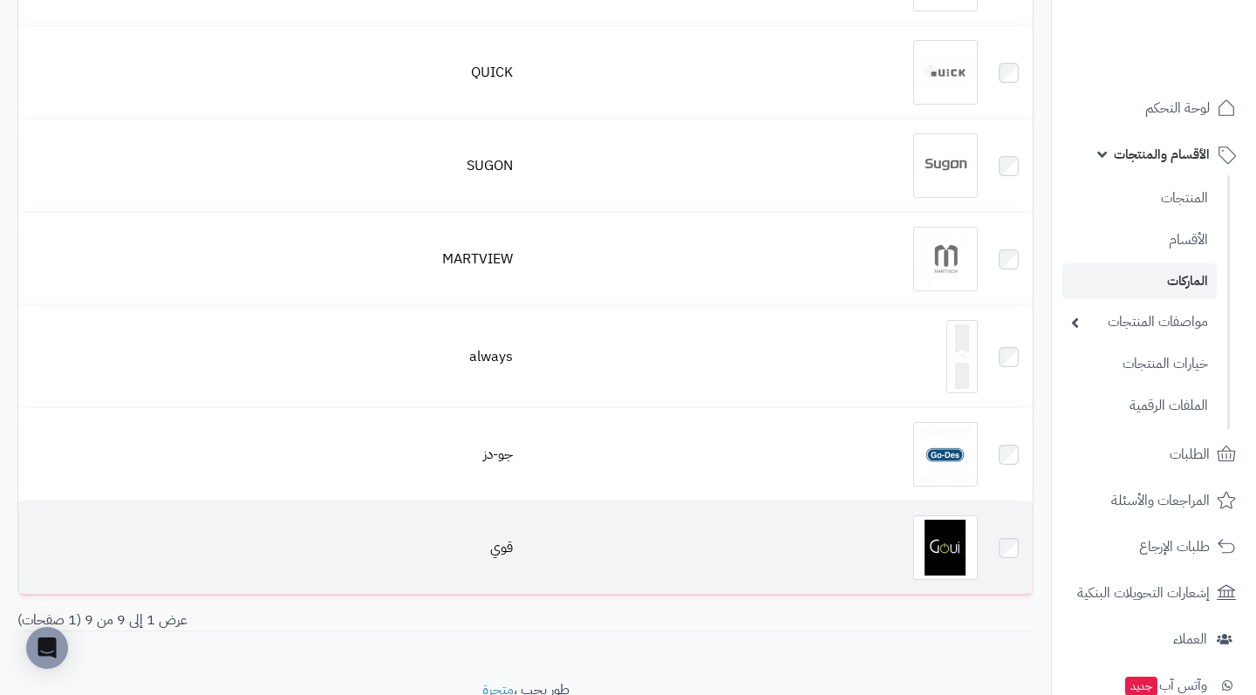
scroll to position [440, 0]
click at [960, 546] on img at bounding box center [946, 546] width 65 height 65
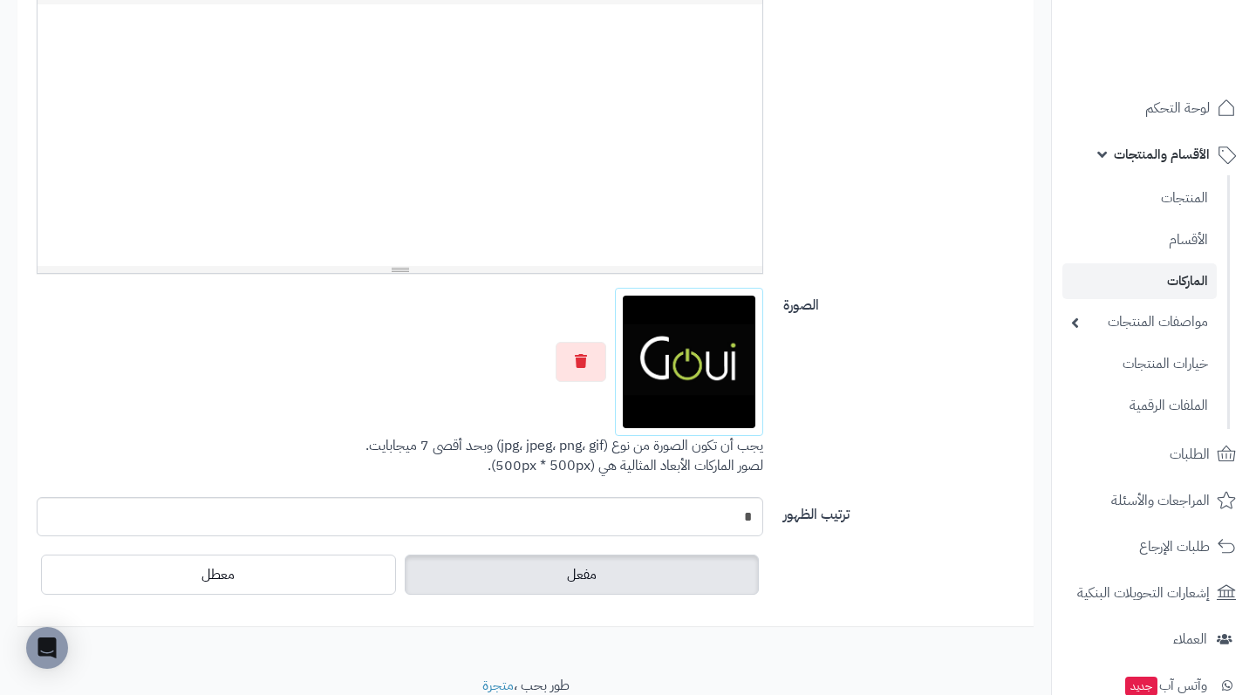
scroll to position [517, 0]
click at [676, 379] on img at bounding box center [689, 363] width 133 height 133
click at [704, 373] on img at bounding box center [689, 363] width 133 height 133
click at [660, 419] on img at bounding box center [689, 363] width 133 height 133
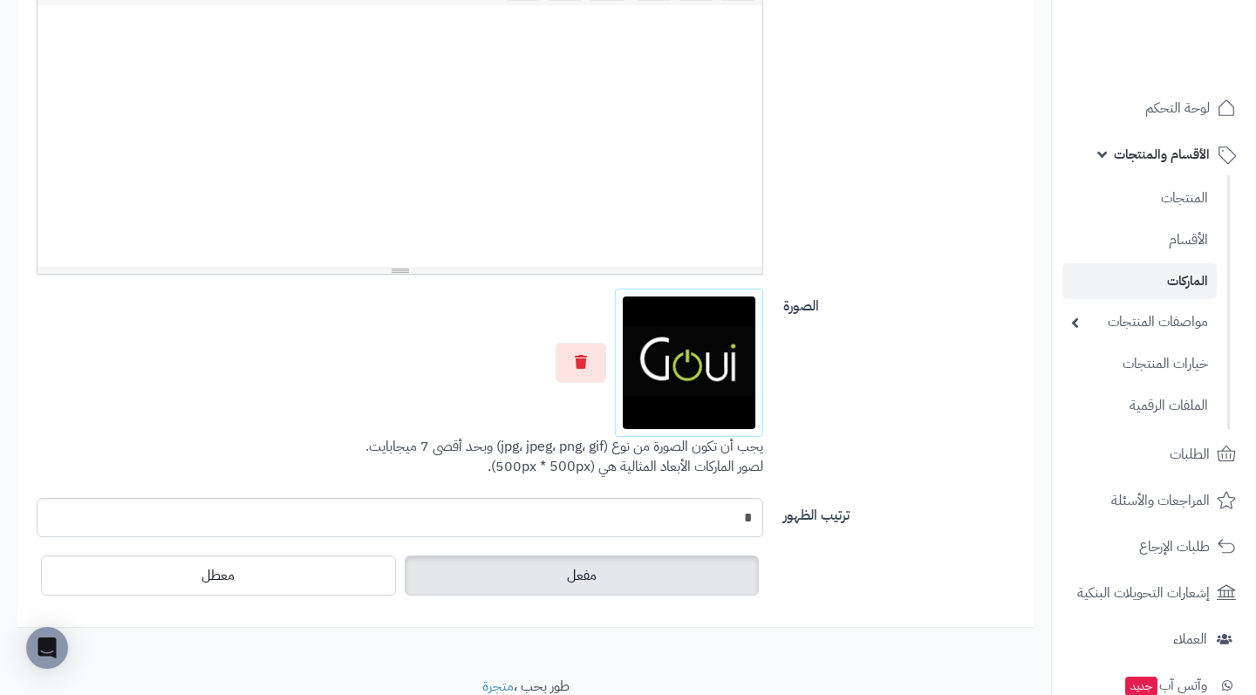
click at [660, 419] on img at bounding box center [689, 363] width 133 height 133
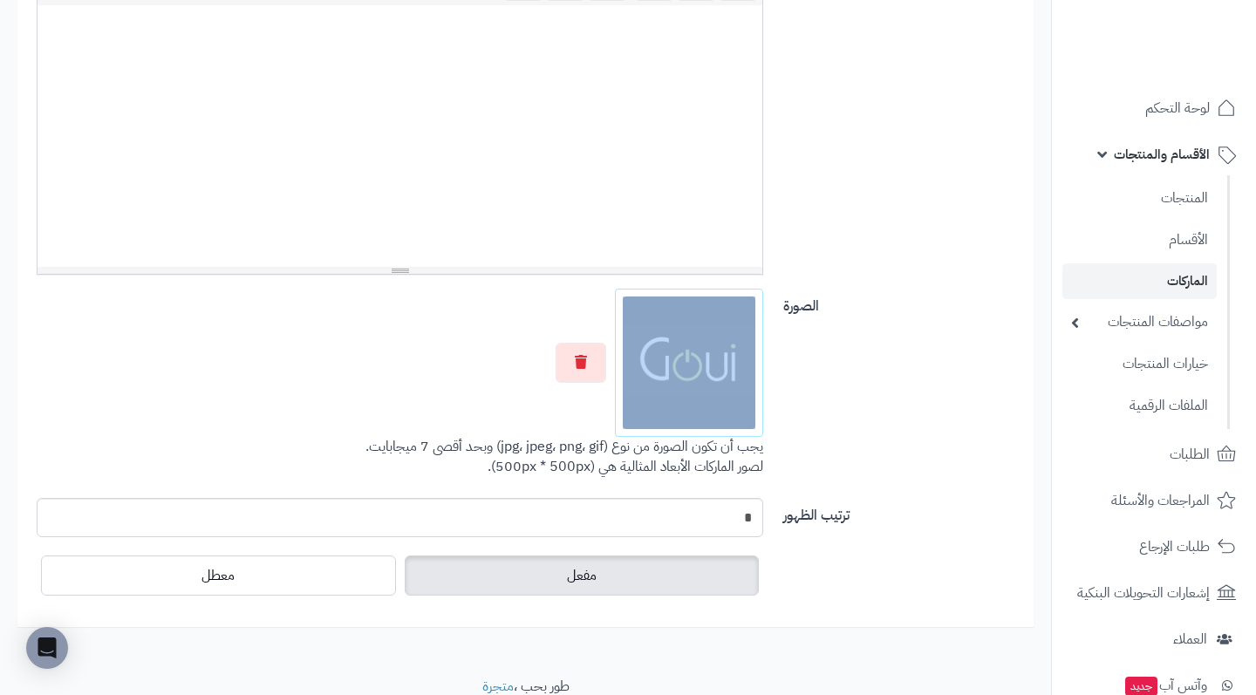
click at [660, 419] on img at bounding box center [689, 363] width 133 height 133
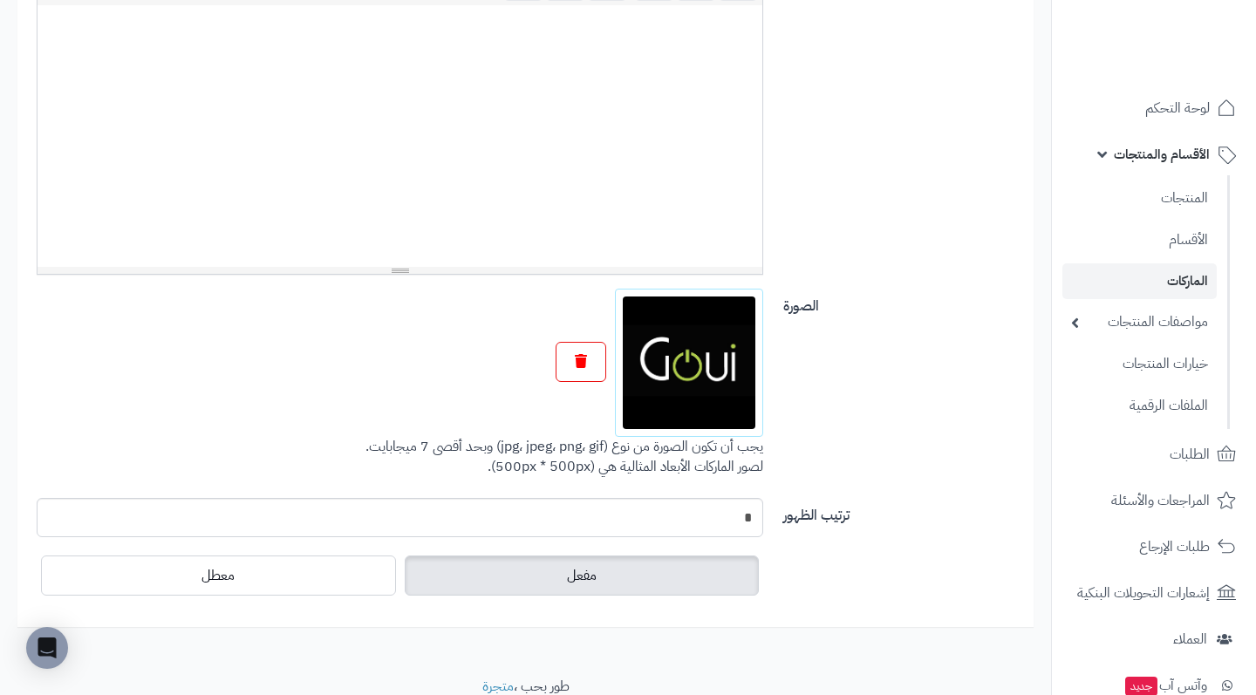
click at [587, 356] on icon "button" at bounding box center [581, 361] width 12 height 14
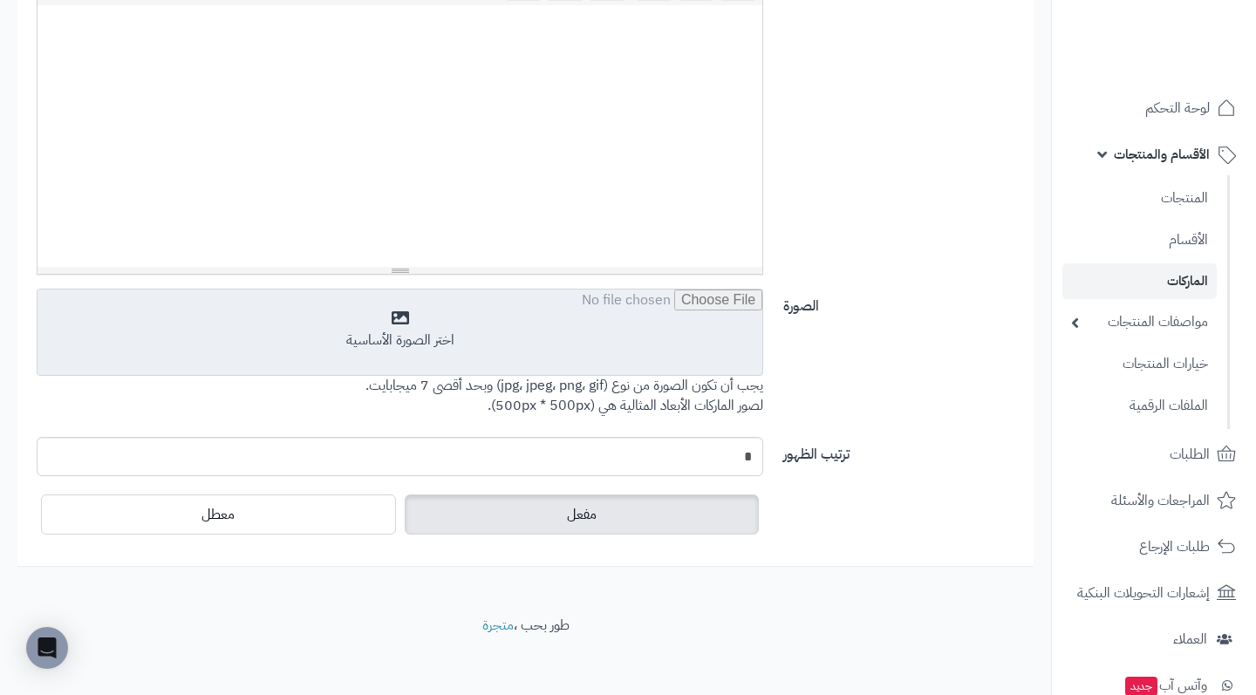
click at [590, 332] on input "file" at bounding box center [400, 333] width 725 height 87
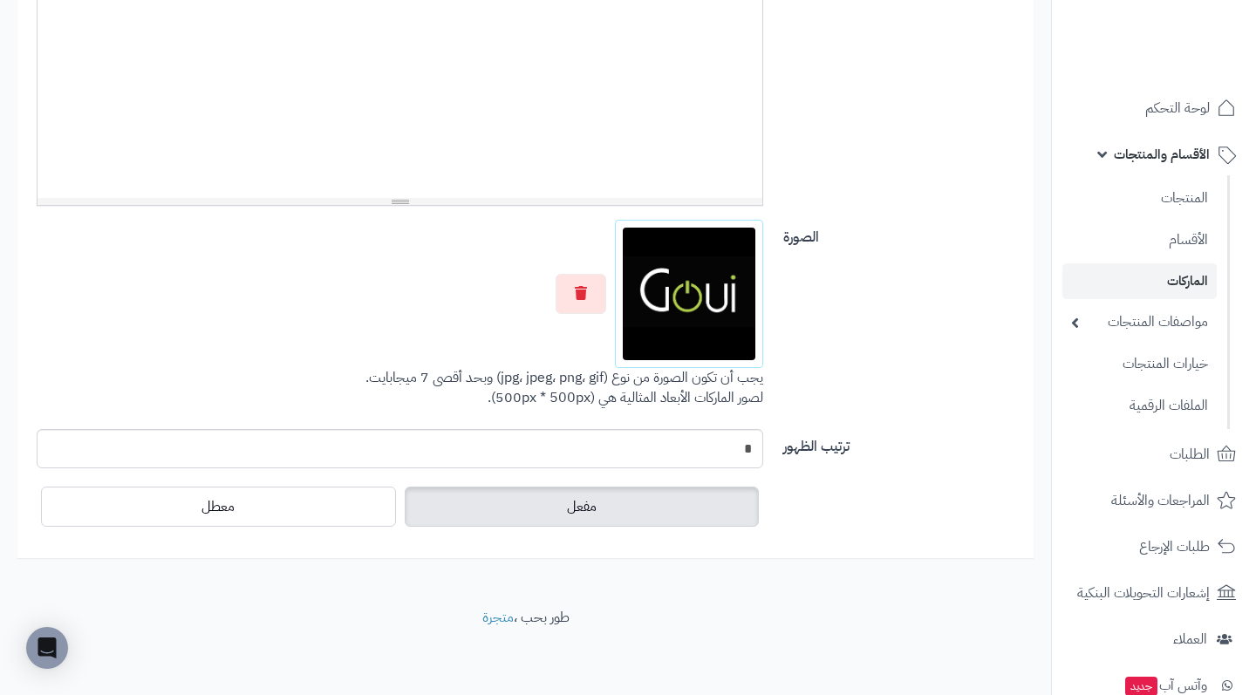
scroll to position [583, 0]
